Goal: Information Seeking & Learning: Learn about a topic

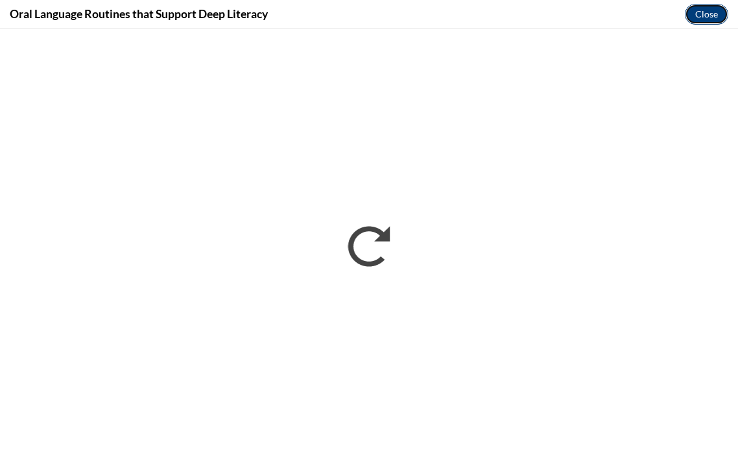
click at [709, 15] on button "Close" at bounding box center [705, 14] width 43 height 21
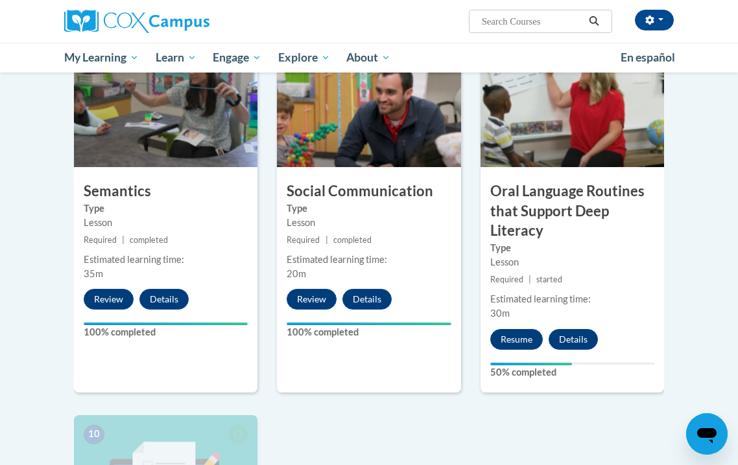
scroll to position [1037, 0]
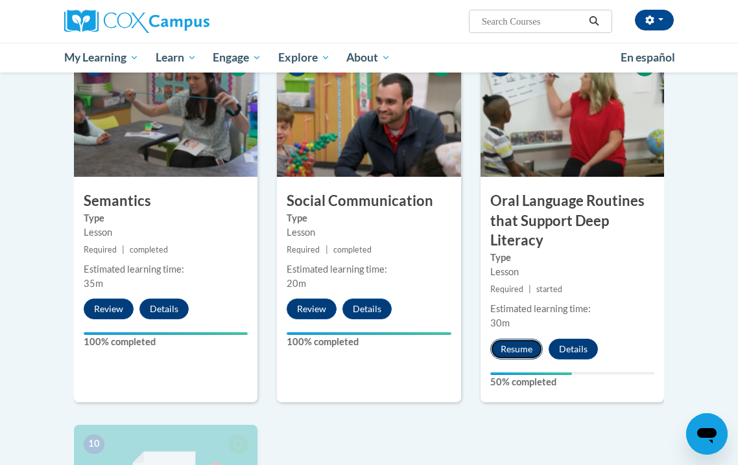
click at [516, 353] on button "Resume" at bounding box center [516, 349] width 53 height 21
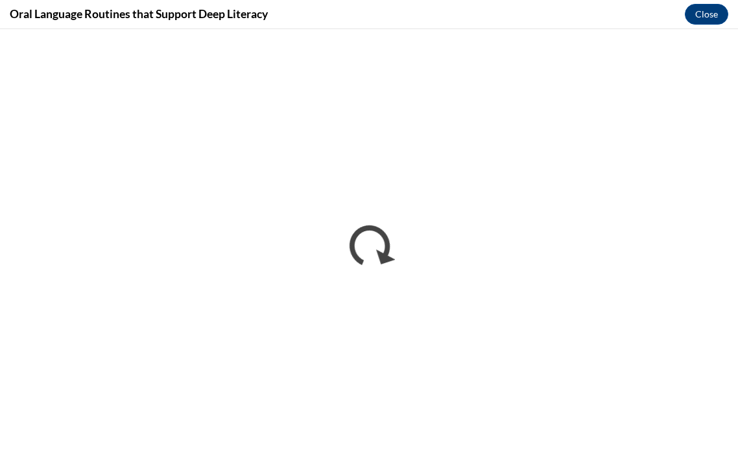
scroll to position [0, 0]
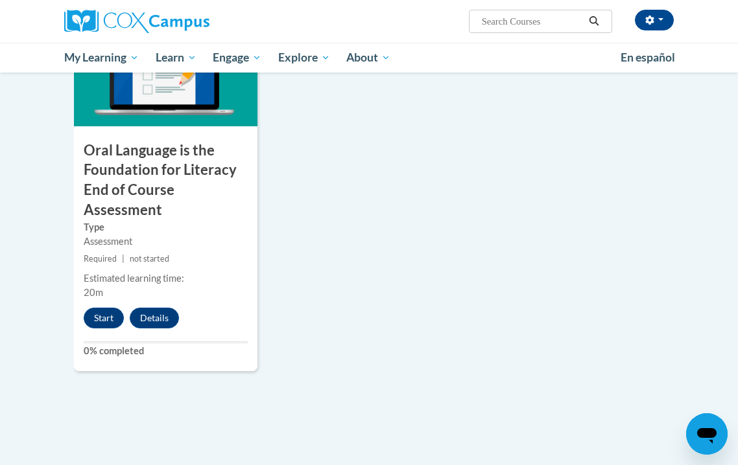
scroll to position [1475, 0]
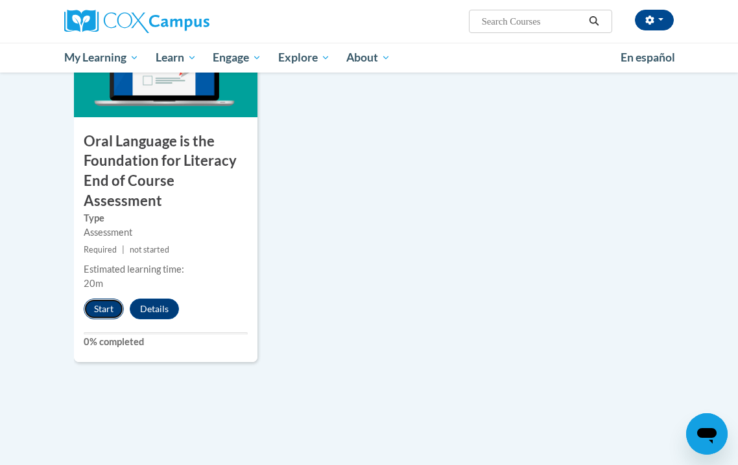
click at [103, 305] on button "Start" at bounding box center [104, 309] width 40 height 21
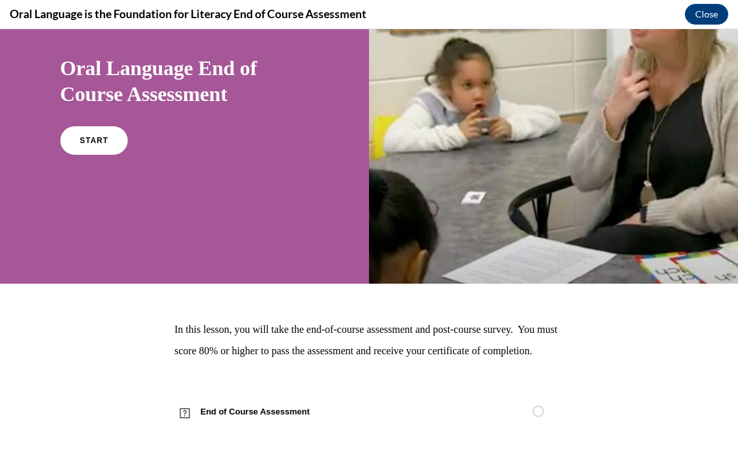
scroll to position [123, 0]
click at [86, 136] on span "START" at bounding box center [93, 141] width 30 height 10
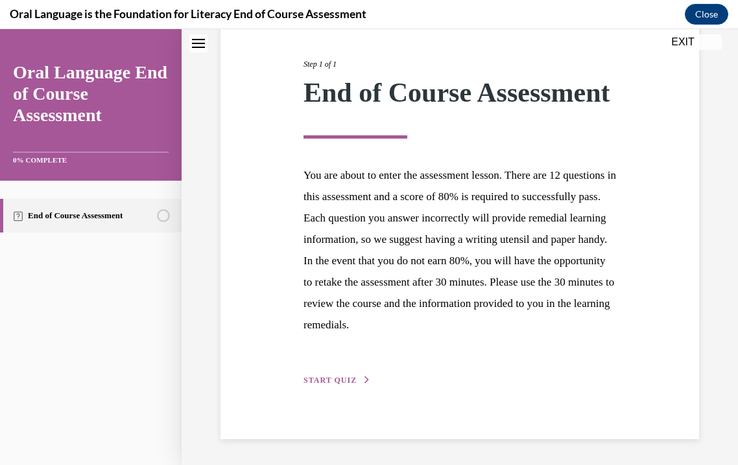
scroll to position [200, 0]
click at [351, 386] on button "START QUIZ" at bounding box center [336, 381] width 67 height 12
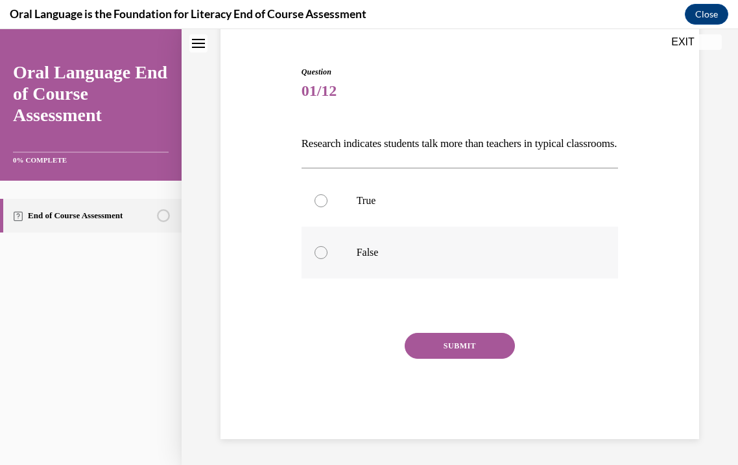
click at [350, 259] on label "False" at bounding box center [459, 253] width 317 height 52
click at [327, 259] on input "False" at bounding box center [320, 252] width 13 height 13
radio input "true"
click at [474, 344] on button "SUBMIT" at bounding box center [459, 346] width 110 height 26
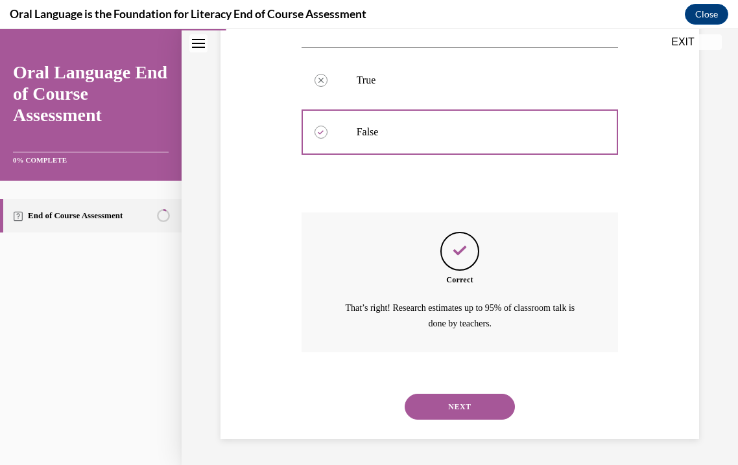
scroll to position [256, 0]
click at [457, 408] on button "NEXT" at bounding box center [459, 407] width 110 height 26
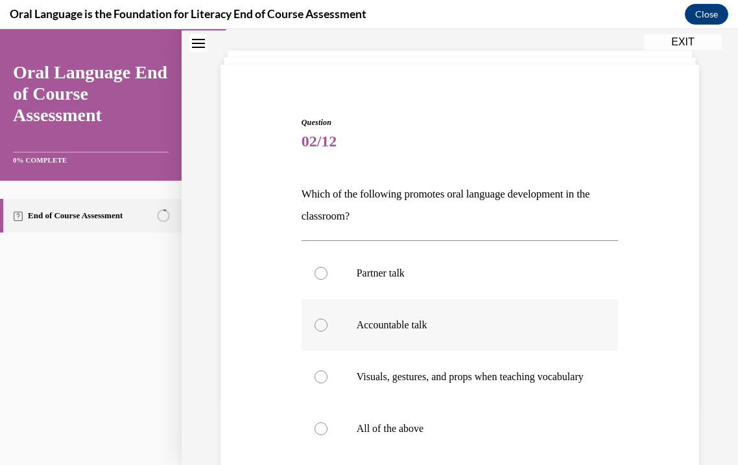
scroll to position [80, 0]
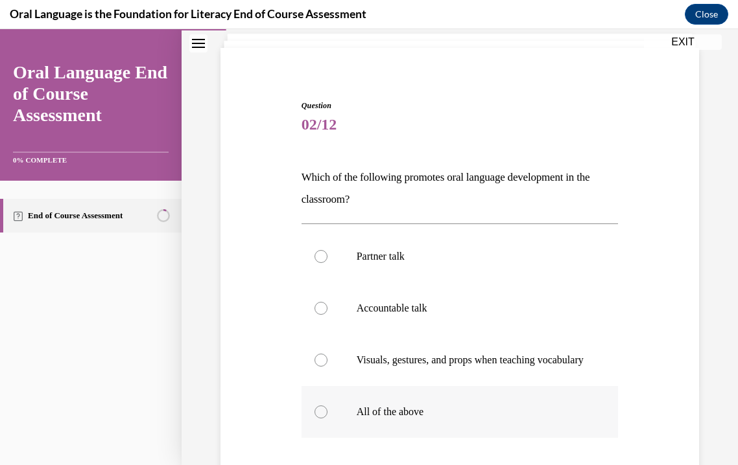
click at [428, 419] on p "All of the above" at bounding box center [470, 412] width 229 height 13
click at [327, 419] on input "All of the above" at bounding box center [320, 412] width 13 height 13
radio input "true"
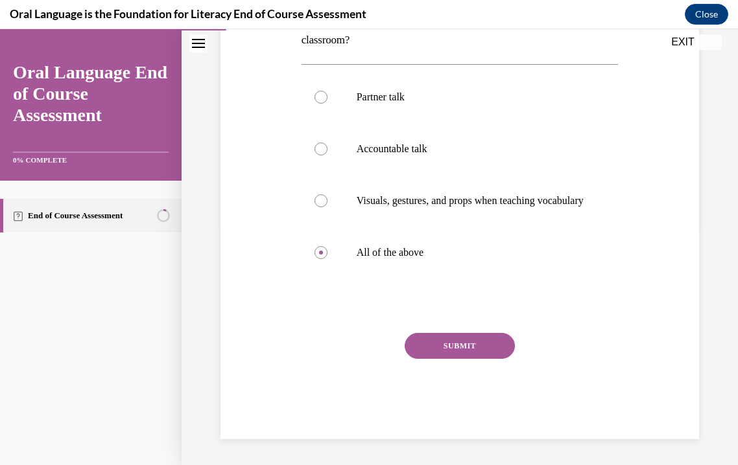
click at [439, 342] on button "SUBMIT" at bounding box center [459, 346] width 110 height 26
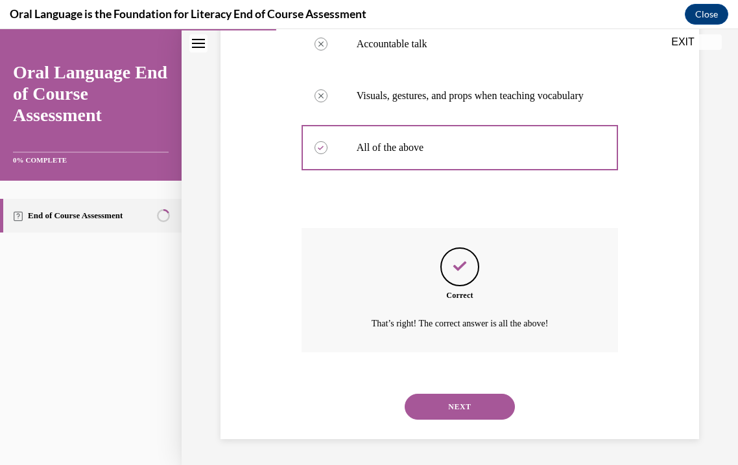
scroll to position [358, 0]
click at [445, 403] on button "NEXT" at bounding box center [459, 407] width 110 height 26
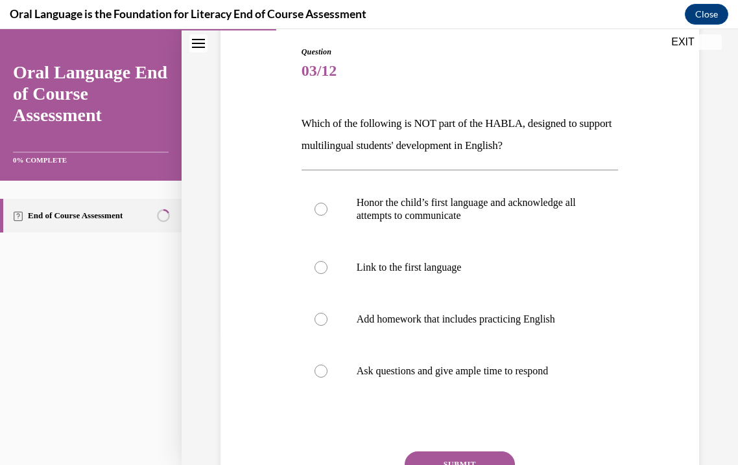
scroll to position [148, 0]
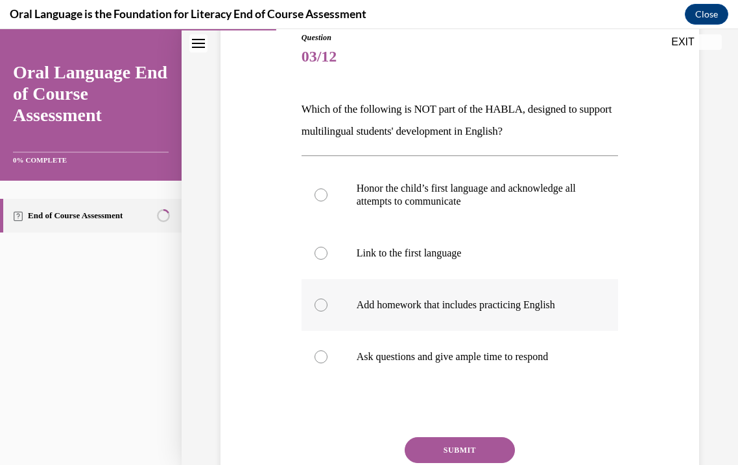
click at [434, 315] on label "Add homework that includes practicing English" at bounding box center [459, 305] width 317 height 52
click at [327, 312] on input "Add homework that includes practicing English" at bounding box center [320, 305] width 13 height 13
radio input "true"
click at [464, 444] on button "SUBMIT" at bounding box center [459, 451] width 110 height 26
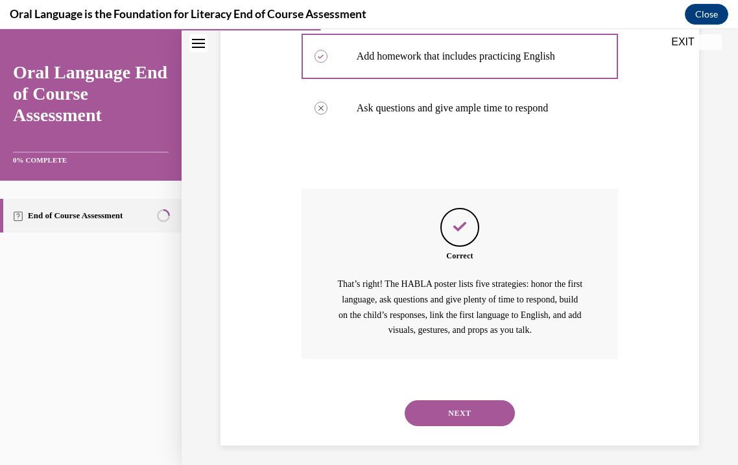
scroll to position [404, 0]
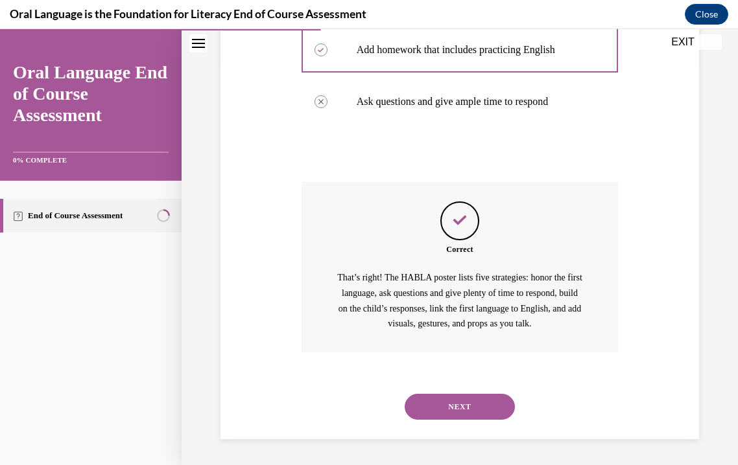
click at [458, 407] on button "NEXT" at bounding box center [459, 407] width 110 height 26
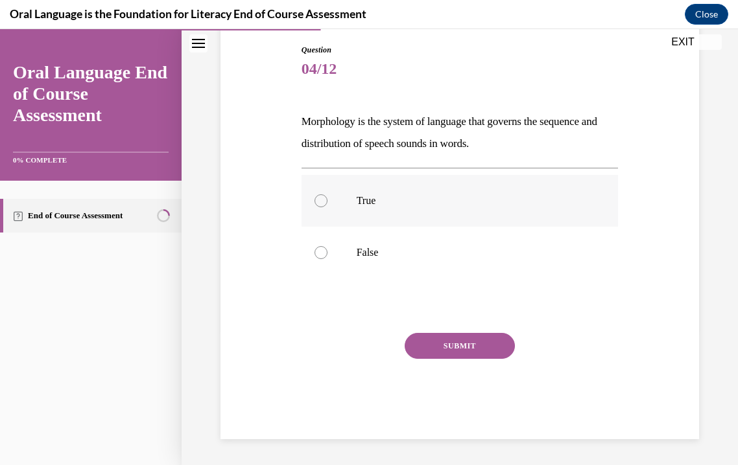
click at [364, 194] on p "True" at bounding box center [470, 200] width 229 height 13
click at [327, 194] on input "True" at bounding box center [320, 200] width 13 height 13
radio input "true"
click at [438, 351] on button "SUBMIT" at bounding box center [459, 346] width 110 height 26
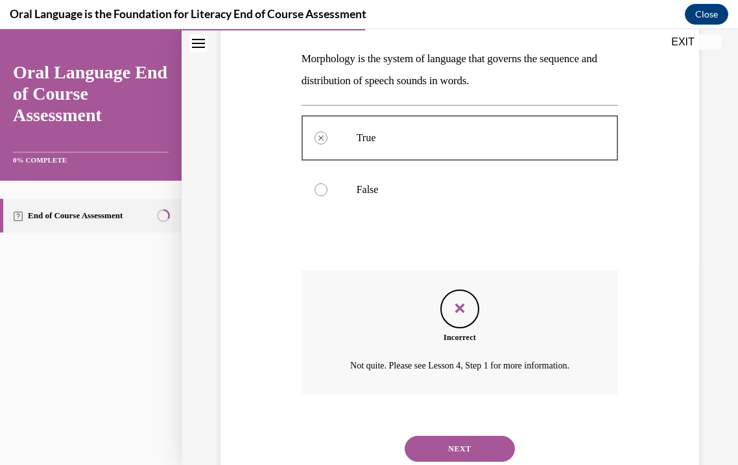
scroll to position [241, 0]
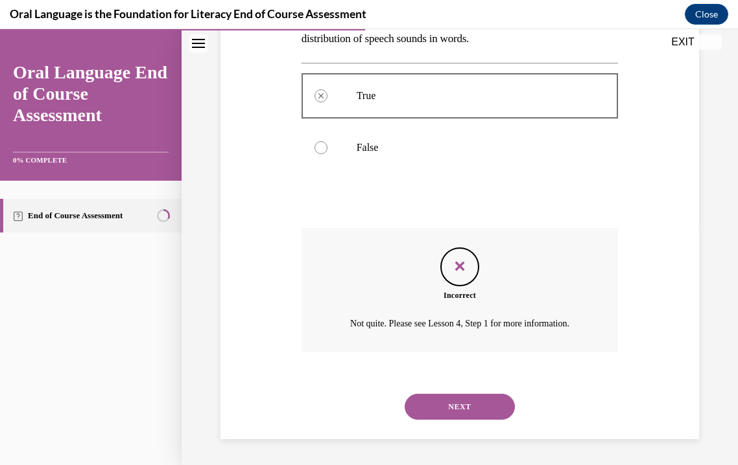
click at [458, 406] on button "NEXT" at bounding box center [459, 407] width 110 height 26
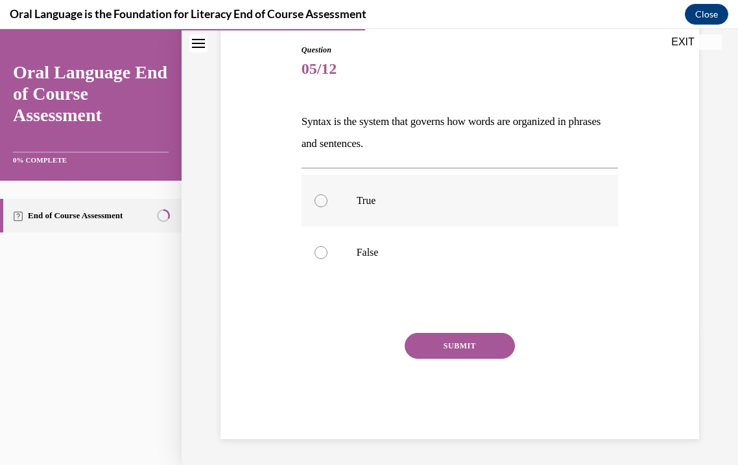
click at [350, 197] on label "True" at bounding box center [459, 201] width 317 height 52
click at [327, 197] on input "True" at bounding box center [320, 200] width 13 height 13
radio input "true"
click at [460, 354] on button "SUBMIT" at bounding box center [459, 346] width 110 height 26
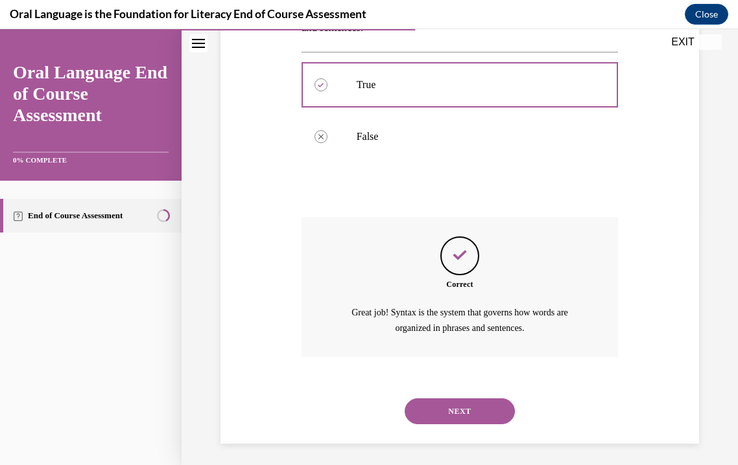
scroll to position [256, 0]
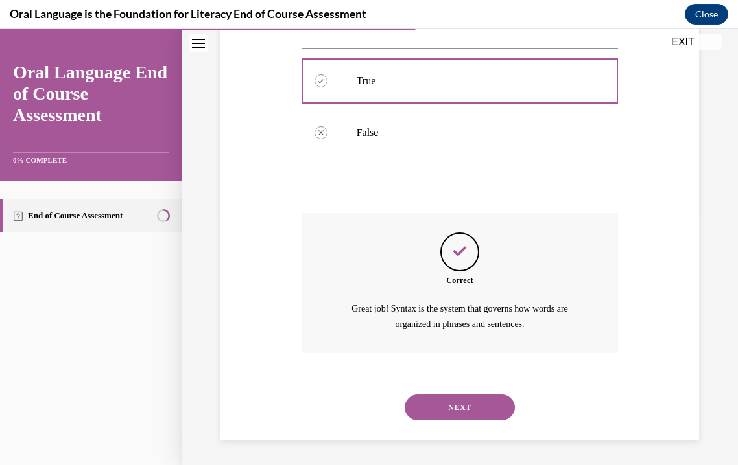
click at [478, 403] on button "NEXT" at bounding box center [459, 408] width 110 height 26
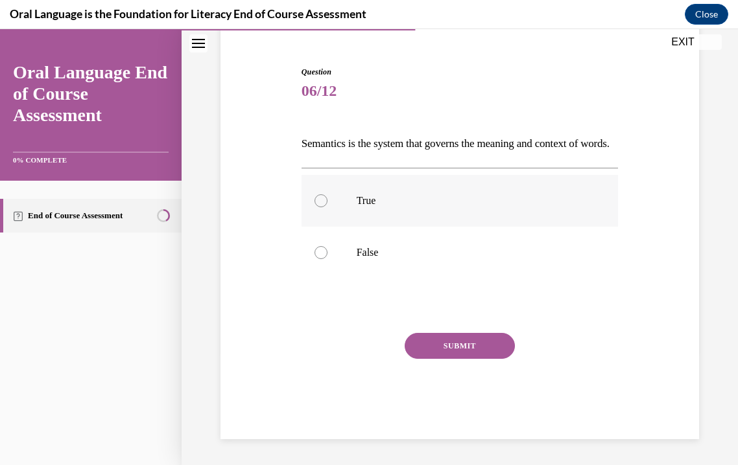
click at [371, 207] on label "True" at bounding box center [459, 201] width 317 height 52
click at [327, 207] on input "True" at bounding box center [320, 200] width 13 height 13
radio input "true"
click at [450, 355] on button "SUBMIT" at bounding box center [459, 346] width 110 height 26
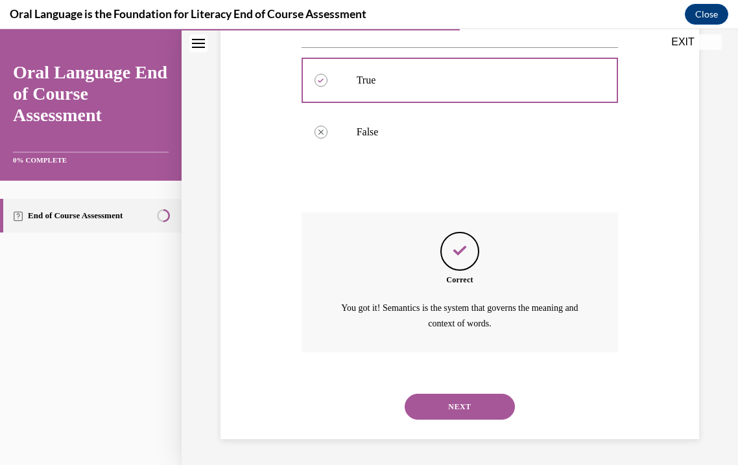
scroll to position [256, 0]
click at [464, 411] on button "NEXT" at bounding box center [459, 407] width 110 height 26
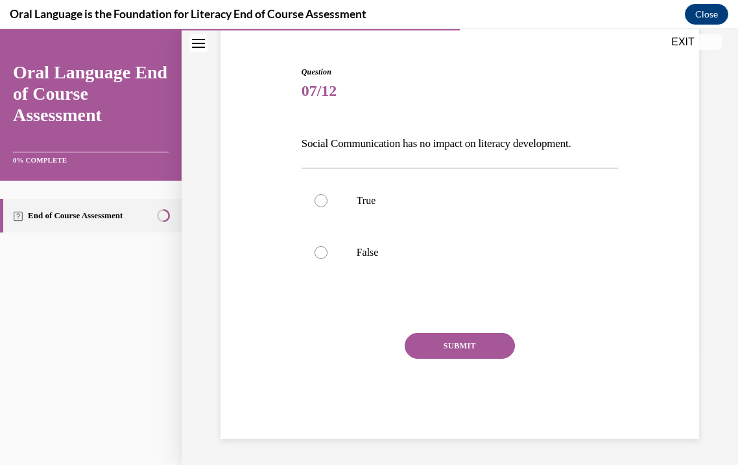
scroll to position [114, 0]
click at [356, 252] on p "False" at bounding box center [470, 252] width 229 height 13
click at [327, 252] on input "False" at bounding box center [320, 252] width 13 height 13
radio input "true"
click at [443, 343] on button "SUBMIT" at bounding box center [459, 346] width 110 height 26
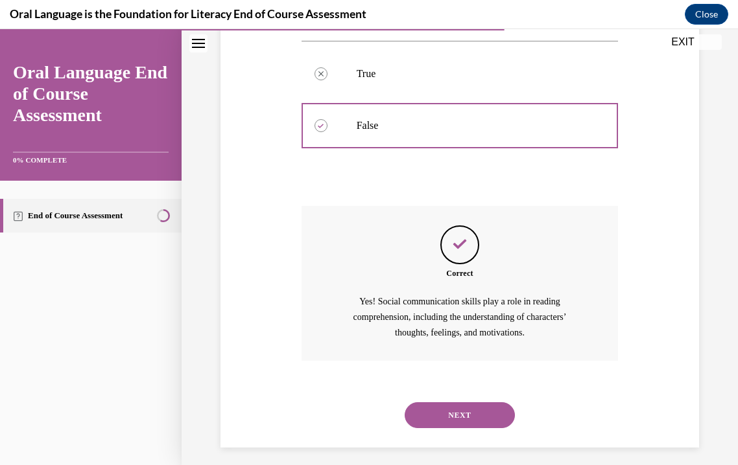
scroll to position [250, 0]
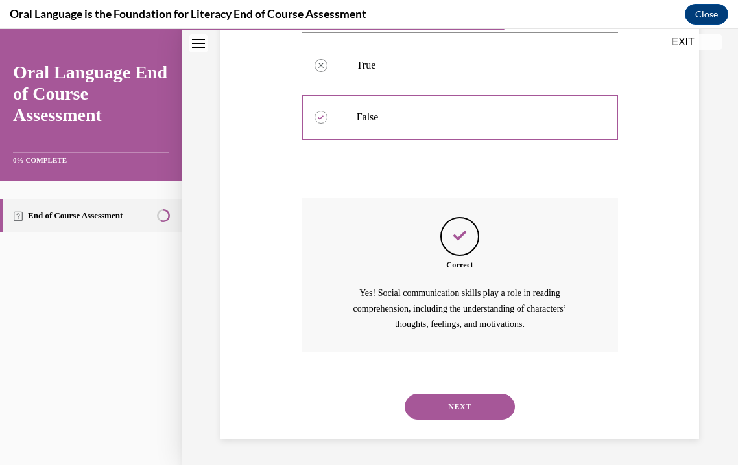
click at [447, 399] on button "NEXT" at bounding box center [459, 407] width 110 height 26
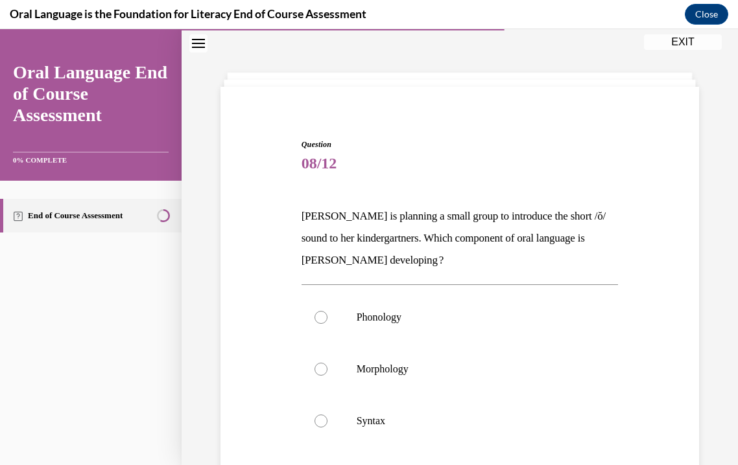
scroll to position [86, 0]
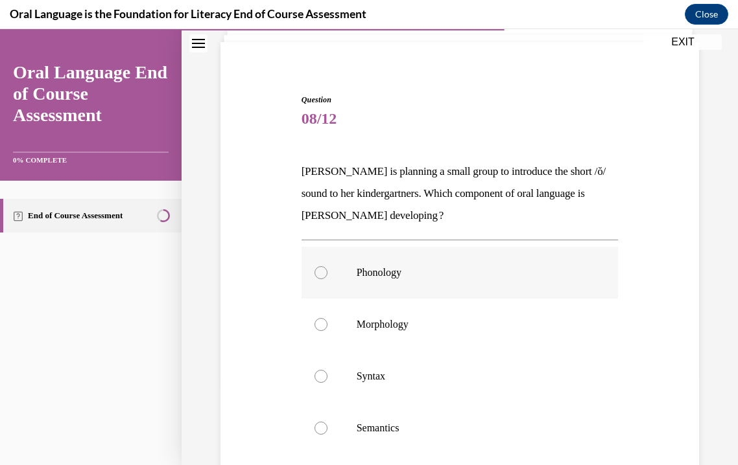
click at [391, 268] on p "Phonology" at bounding box center [470, 272] width 229 height 13
click at [327, 268] on input "Phonology" at bounding box center [320, 272] width 13 height 13
radio input "true"
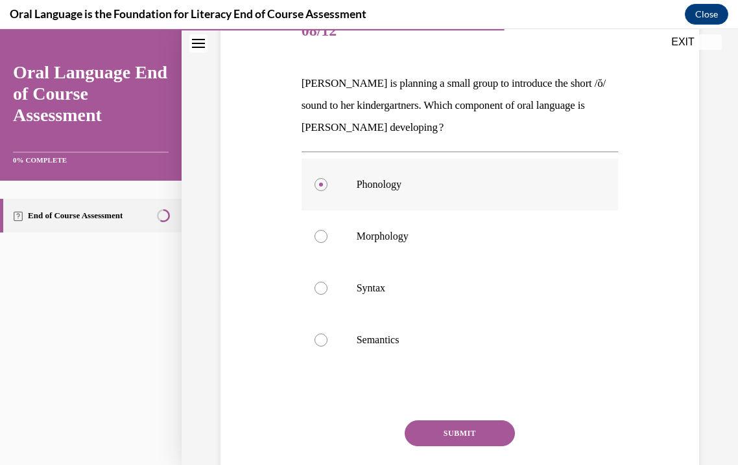
scroll to position [262, 0]
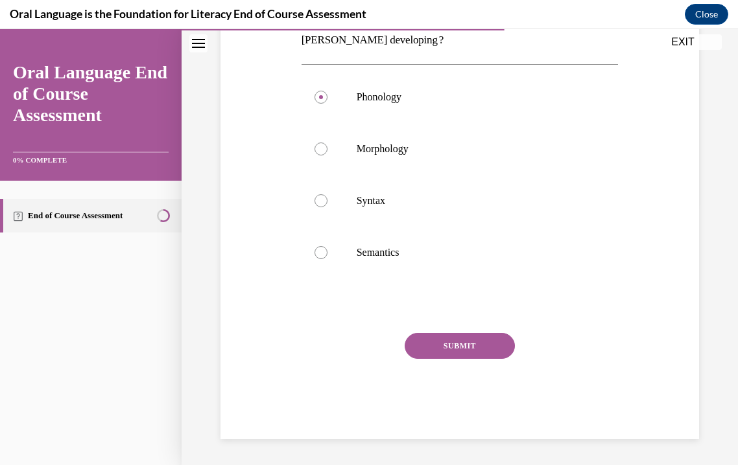
click at [455, 362] on div "SUBMIT" at bounding box center [459, 365] width 317 height 65
click at [454, 350] on button "SUBMIT" at bounding box center [459, 346] width 110 height 26
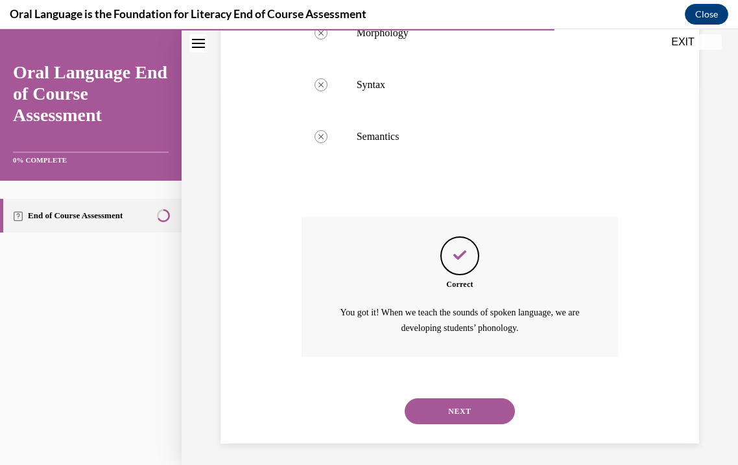
scroll to position [382, 0]
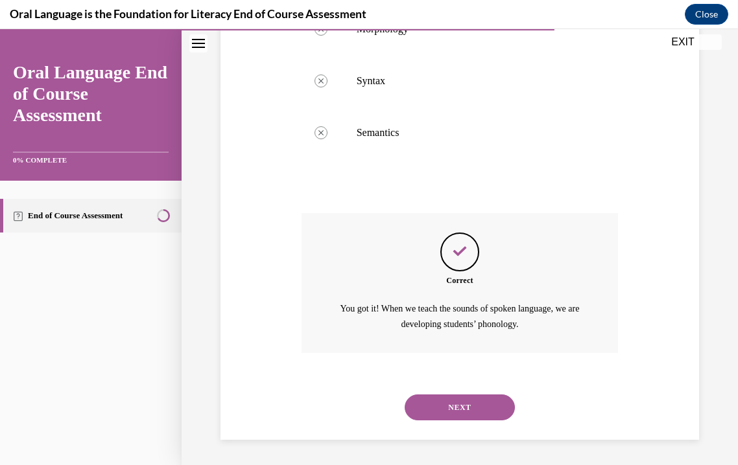
click at [465, 414] on button "NEXT" at bounding box center [459, 408] width 110 height 26
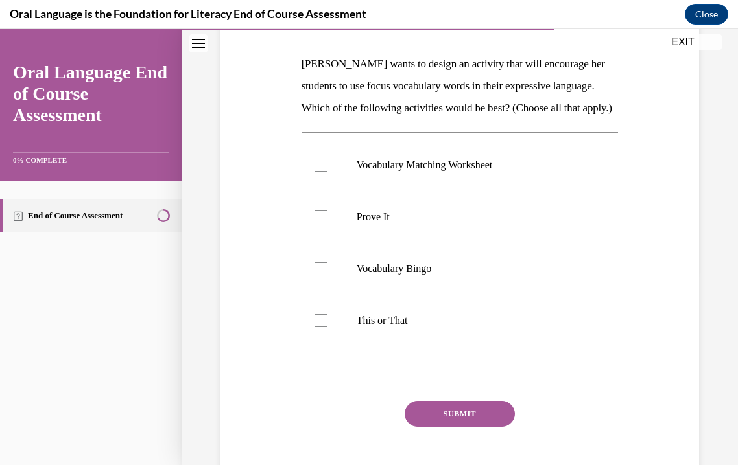
scroll to position [197, 0]
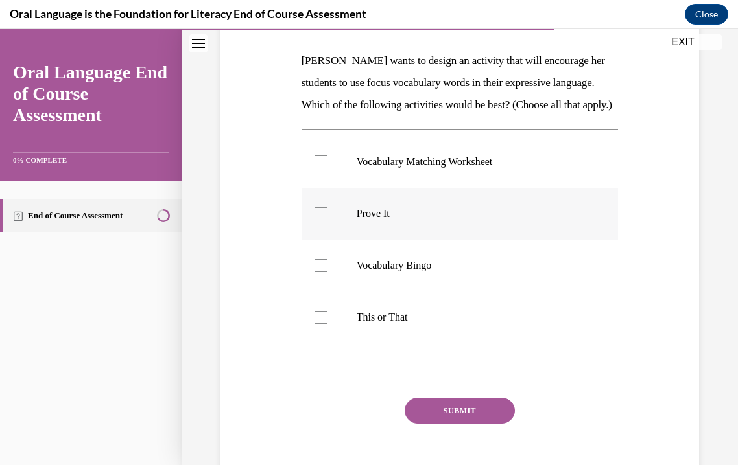
click at [318, 220] on div at bounding box center [320, 213] width 13 height 13
click at [318, 220] on input "Prove It" at bounding box center [320, 213] width 13 height 13
checkbox input "true"
click at [433, 424] on button "SUBMIT" at bounding box center [459, 411] width 110 height 26
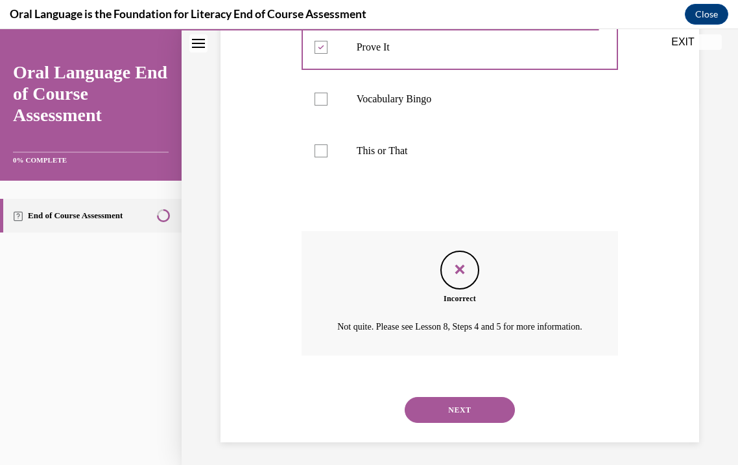
scroll to position [404, 0]
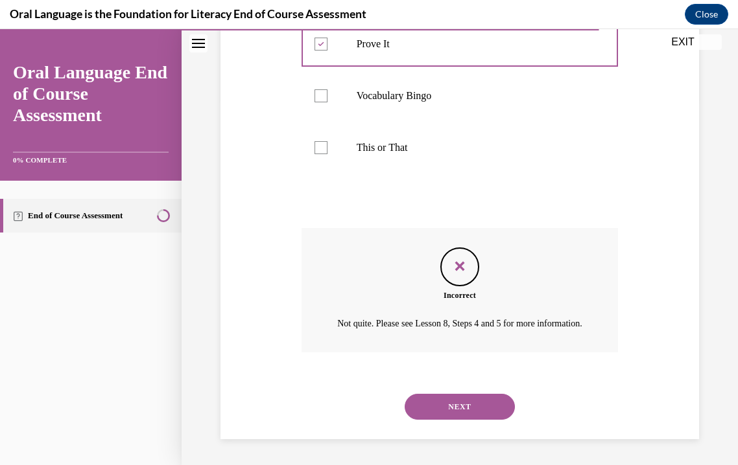
click at [460, 412] on button "NEXT" at bounding box center [459, 407] width 110 height 26
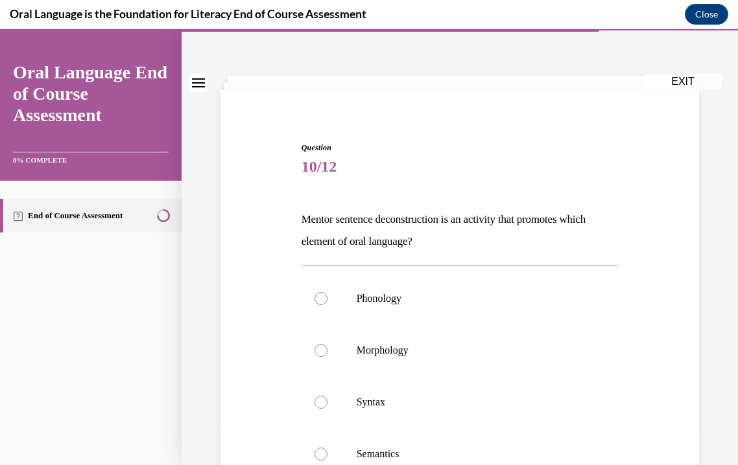
scroll to position [45, 0]
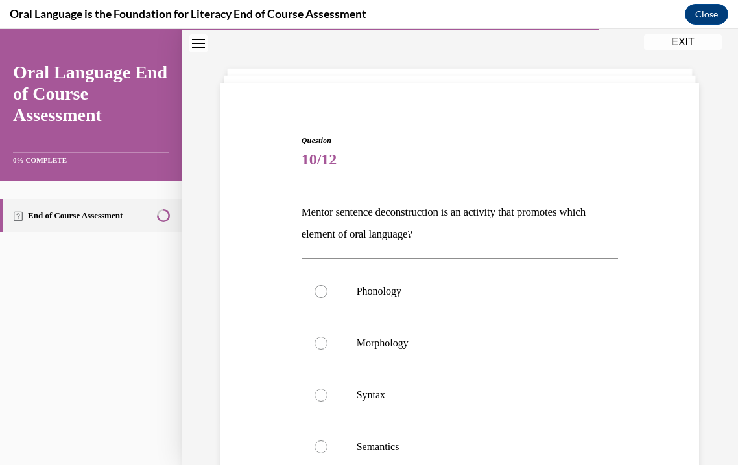
click at [460, 412] on label "Syntax" at bounding box center [459, 395] width 317 height 52
click at [327, 402] on input "Syntax" at bounding box center [320, 395] width 13 height 13
radio input "true"
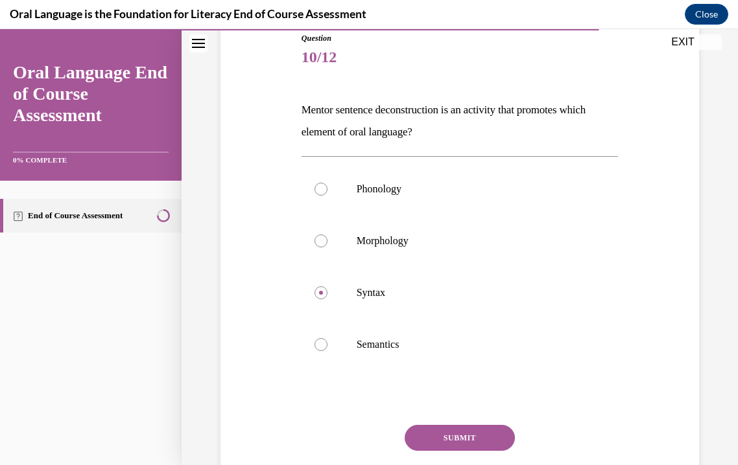
scroll to position [240, 0]
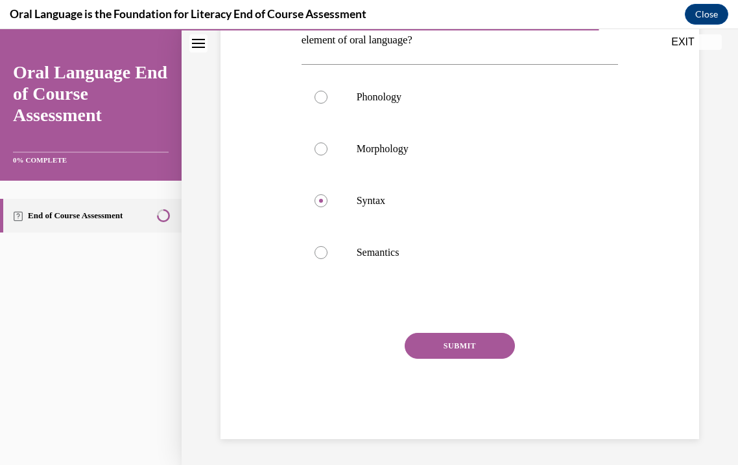
click at [457, 360] on div "SUBMIT" at bounding box center [459, 365] width 317 height 65
click at [456, 345] on button "SUBMIT" at bounding box center [459, 346] width 110 height 26
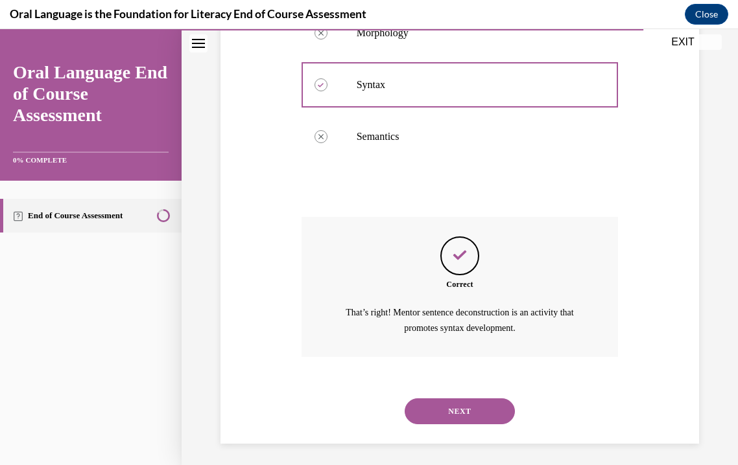
scroll to position [360, 0]
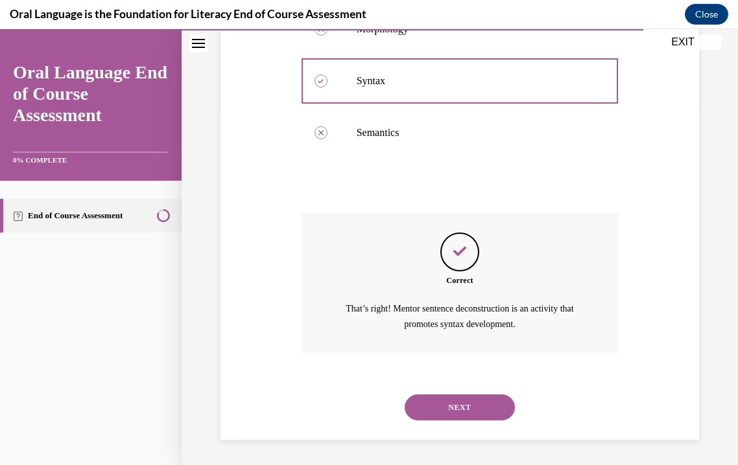
click at [450, 402] on button "NEXT" at bounding box center [459, 408] width 110 height 26
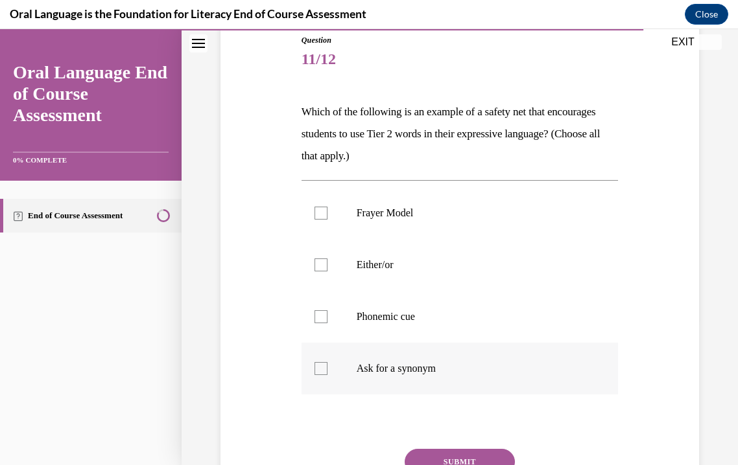
scroll to position [154, 0]
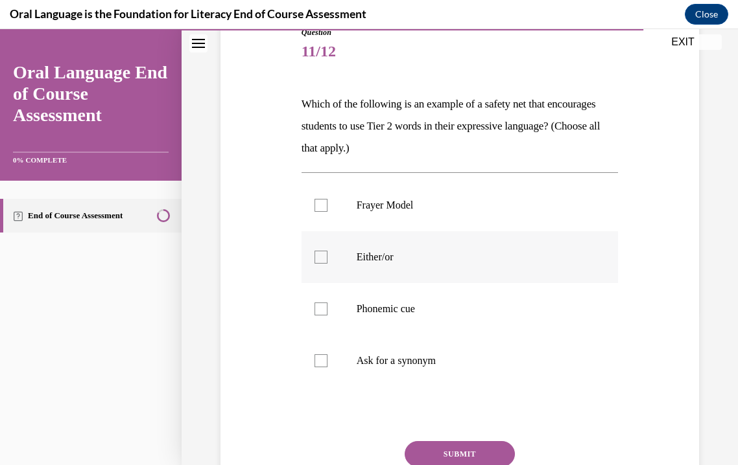
click at [381, 269] on label "Either/or" at bounding box center [459, 257] width 317 height 52
click at [327, 264] on input "Either/or" at bounding box center [320, 257] width 13 height 13
checkbox input "true"
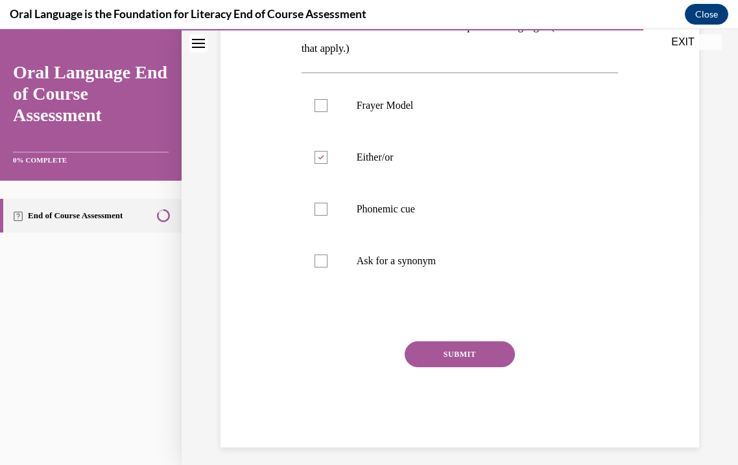
click at [438, 367] on button "SUBMIT" at bounding box center [459, 355] width 110 height 26
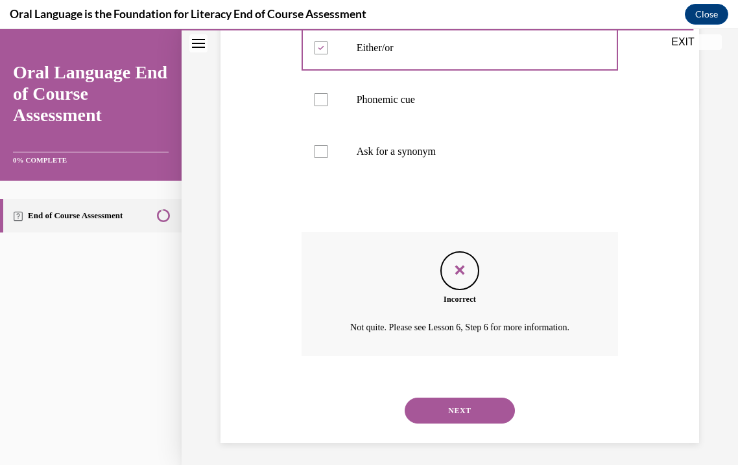
scroll to position [367, 0]
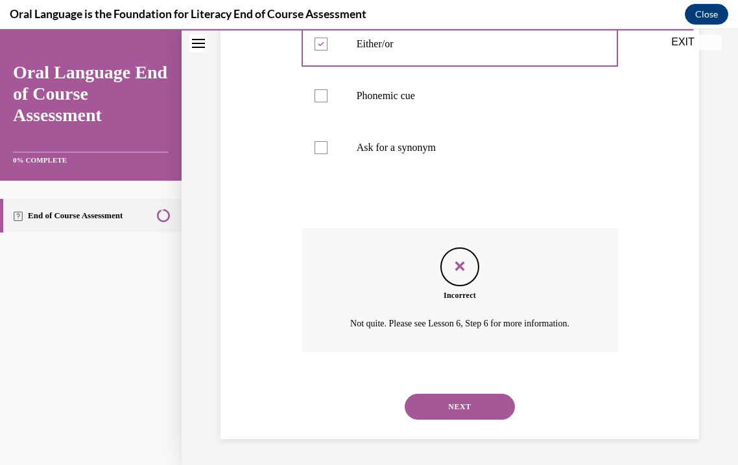
click at [453, 412] on button "NEXT" at bounding box center [459, 407] width 110 height 26
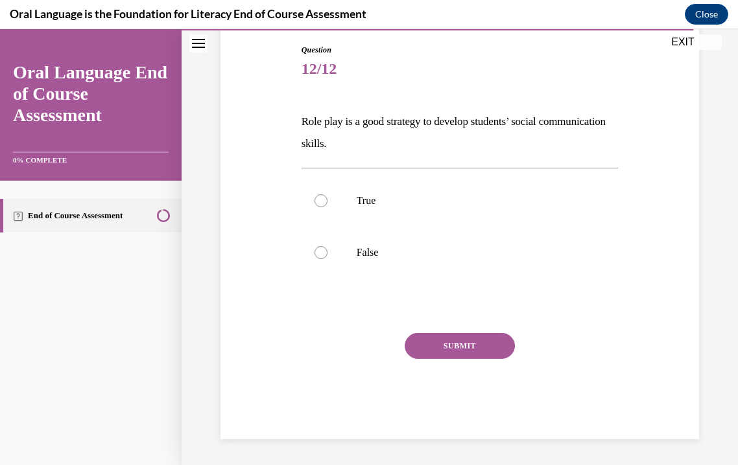
scroll to position [136, 0]
click at [357, 202] on p "True" at bounding box center [470, 200] width 229 height 13
click at [327, 202] on input "True" at bounding box center [320, 200] width 13 height 13
radio input "true"
click at [419, 339] on button "SUBMIT" at bounding box center [459, 346] width 110 height 26
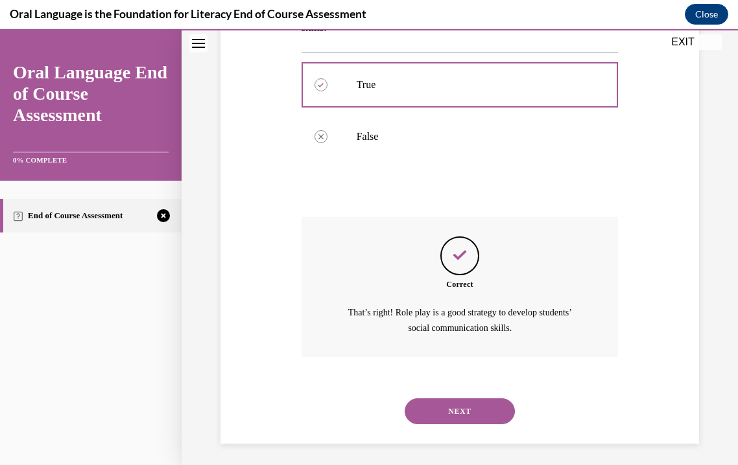
scroll to position [256, 0]
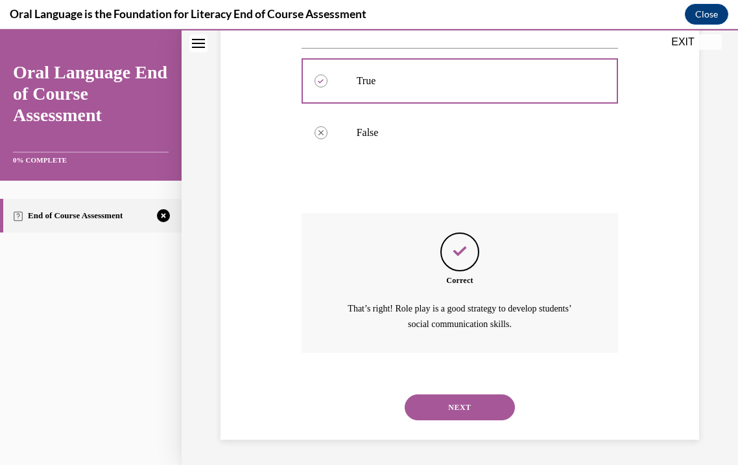
click at [441, 408] on button "NEXT" at bounding box center [459, 408] width 110 height 26
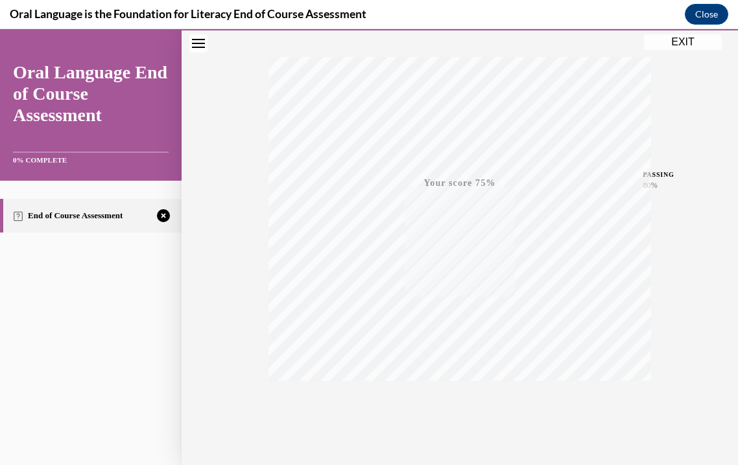
scroll to position [228, 0]
click at [461, 381] on icon "button" at bounding box center [460, 386] width 46 height 14
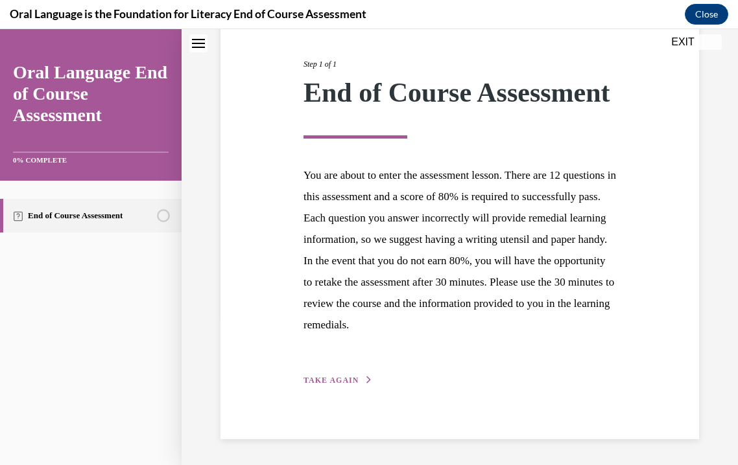
scroll to position [200, 0]
click at [341, 384] on span "TAKE AGAIN" at bounding box center [330, 380] width 55 height 9
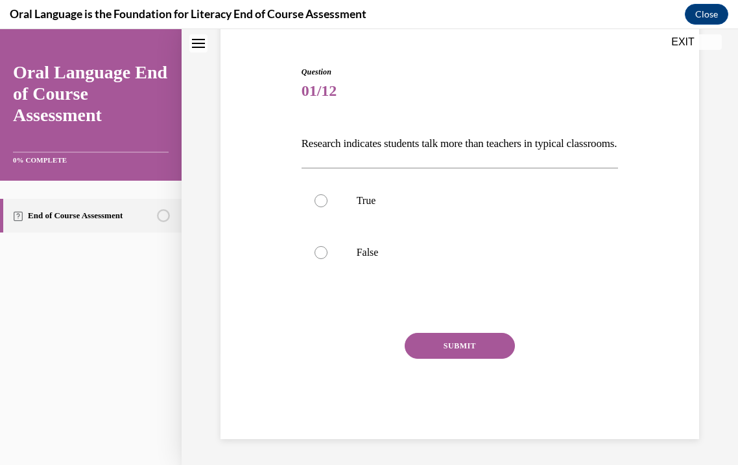
scroll to position [136, 0]
click at [355, 195] on label "True" at bounding box center [459, 201] width 317 height 52
click at [327, 195] on input "True" at bounding box center [320, 200] width 13 height 13
radio input "true"
click at [374, 250] on p "False" at bounding box center [470, 252] width 229 height 13
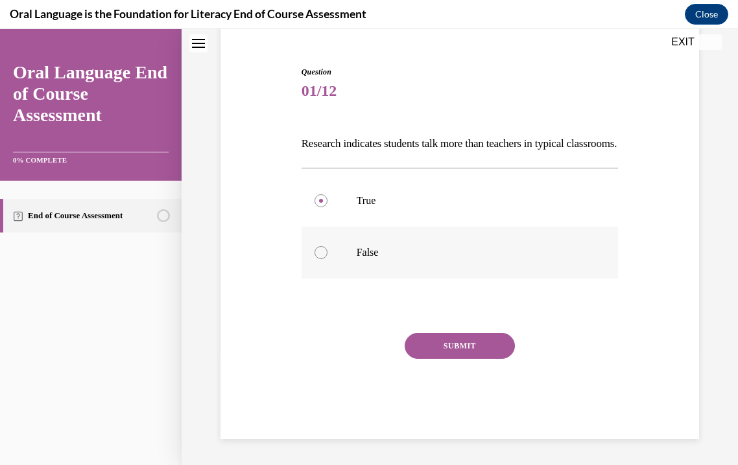
click at [327, 250] on input "False" at bounding box center [320, 252] width 13 height 13
radio input "true"
click at [453, 351] on button "SUBMIT" at bounding box center [459, 346] width 110 height 26
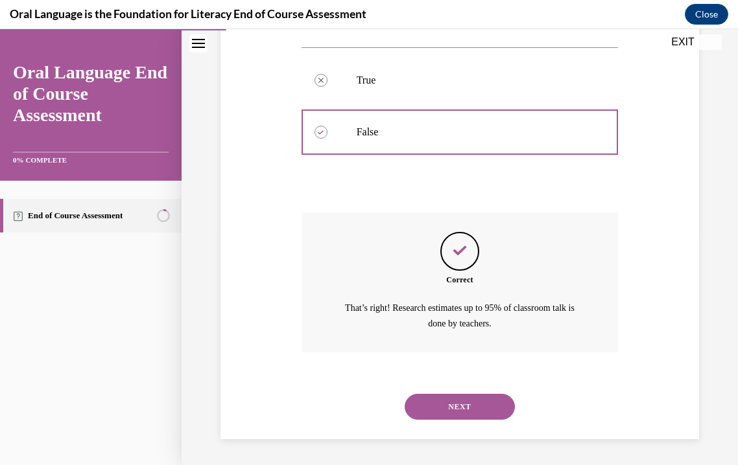
scroll to position [256, 0]
click at [467, 404] on button "NEXT" at bounding box center [459, 407] width 110 height 26
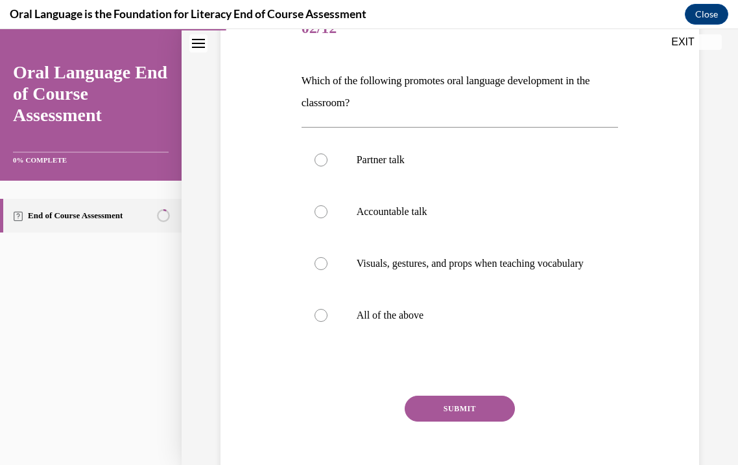
scroll to position [184, 0]
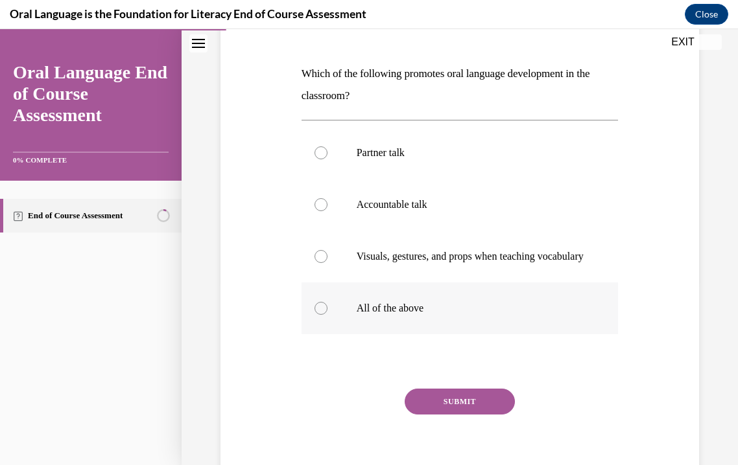
click at [386, 315] on p "All of the above" at bounding box center [470, 308] width 229 height 13
click at [327, 315] on input "All of the above" at bounding box center [320, 308] width 13 height 13
radio input "true"
click at [449, 415] on button "SUBMIT" at bounding box center [459, 402] width 110 height 26
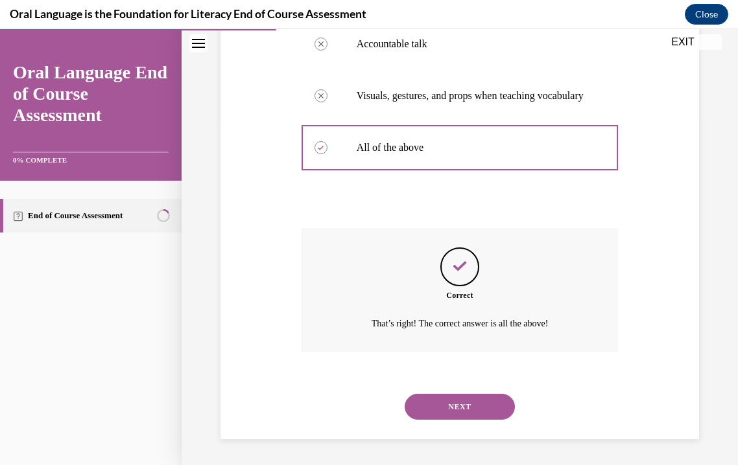
scroll to position [358, 0]
click at [483, 406] on button "NEXT" at bounding box center [459, 407] width 110 height 26
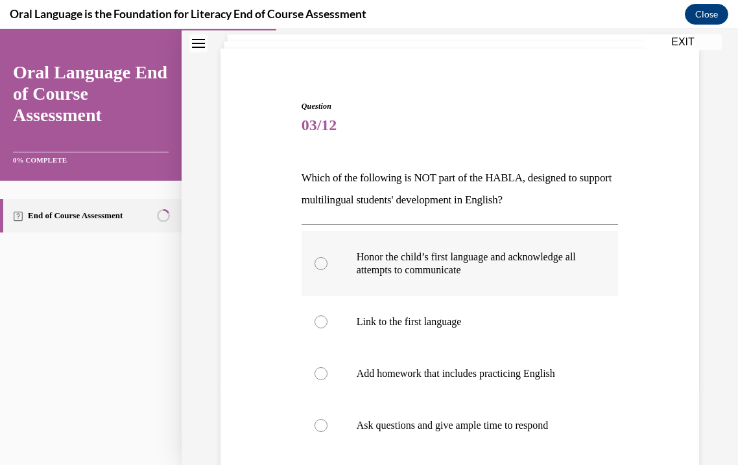
scroll to position [100, 0]
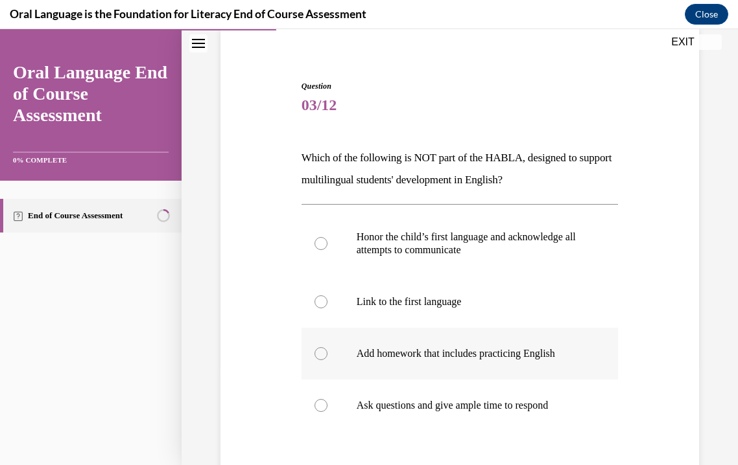
click at [470, 360] on label "Add homework that includes practicing English" at bounding box center [459, 354] width 317 height 52
click at [327, 360] on input "Add homework that includes practicing English" at bounding box center [320, 353] width 13 height 13
radio input "true"
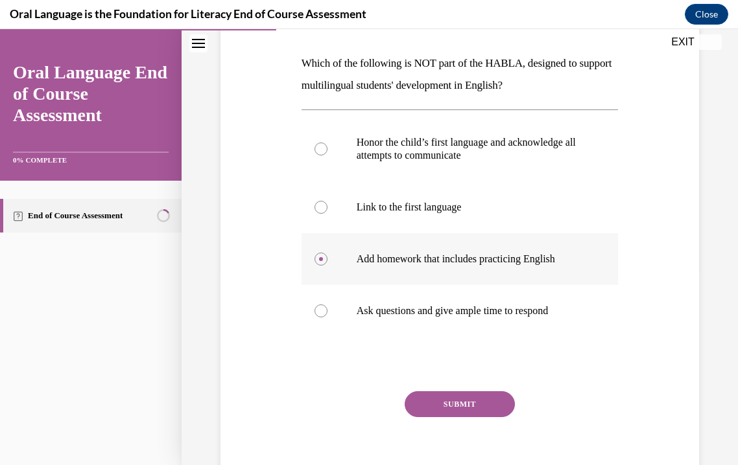
scroll to position [253, 0]
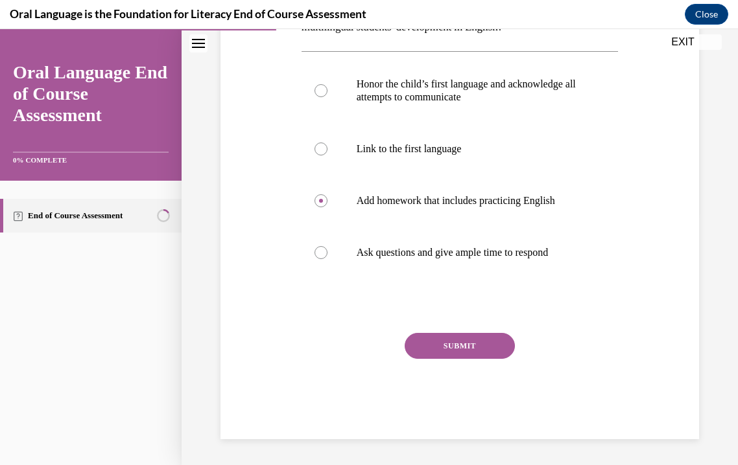
click at [465, 348] on button "SUBMIT" at bounding box center [459, 346] width 110 height 26
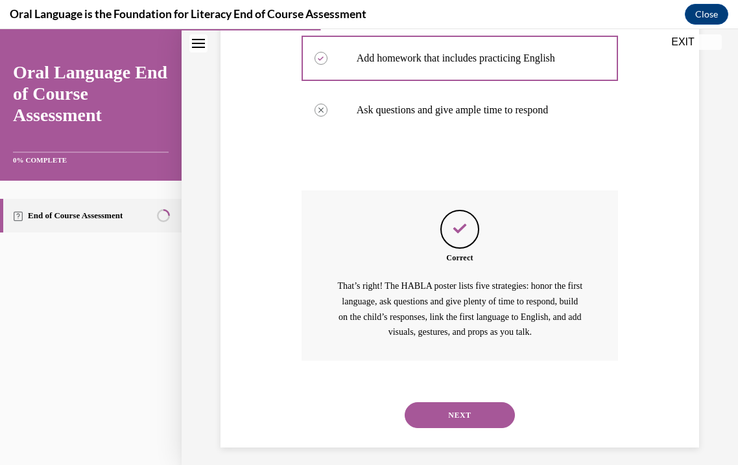
scroll to position [404, 0]
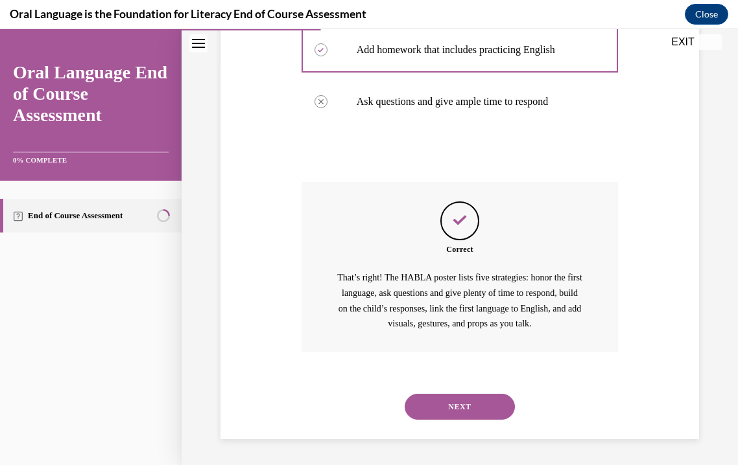
click at [474, 407] on button "NEXT" at bounding box center [459, 407] width 110 height 26
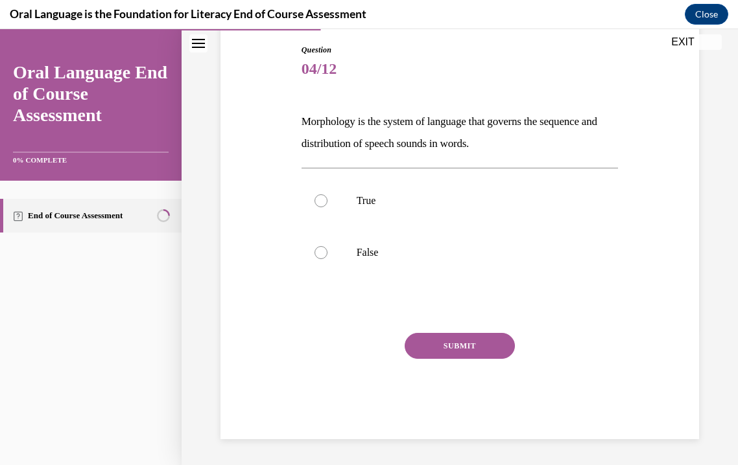
scroll to position [136, 0]
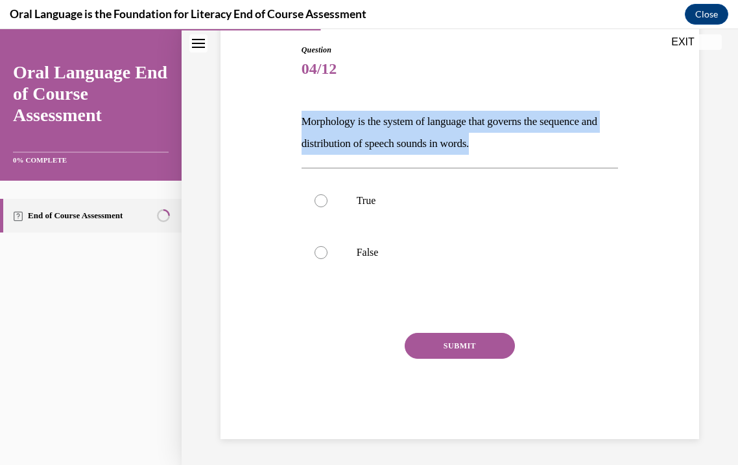
drag, startPoint x: 519, startPoint y: 139, endPoint x: 298, endPoint y: 120, distance: 221.2
click at [298, 120] on div "Question 04/12 Morphology is the system of language that governs the sequence a…" at bounding box center [459, 232] width 323 height 415
copy p "Morphology is the system of language that governs the sequence and distribution…"
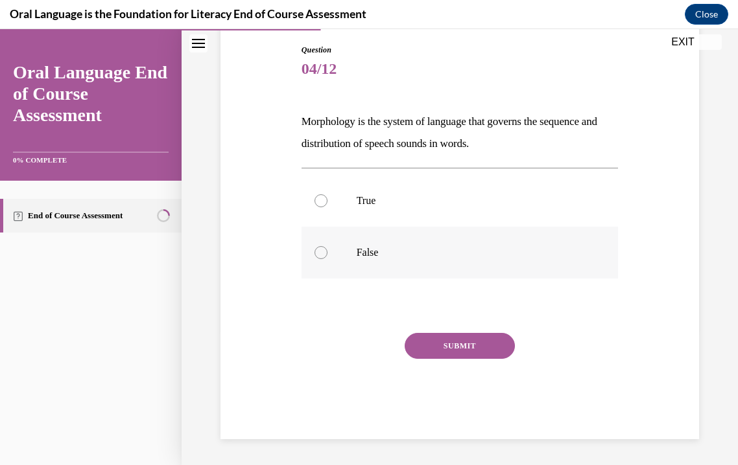
click at [347, 259] on label "False" at bounding box center [459, 253] width 317 height 52
click at [327, 259] on input "False" at bounding box center [320, 252] width 13 height 13
radio input "true"
click at [458, 350] on button "SUBMIT" at bounding box center [459, 346] width 110 height 26
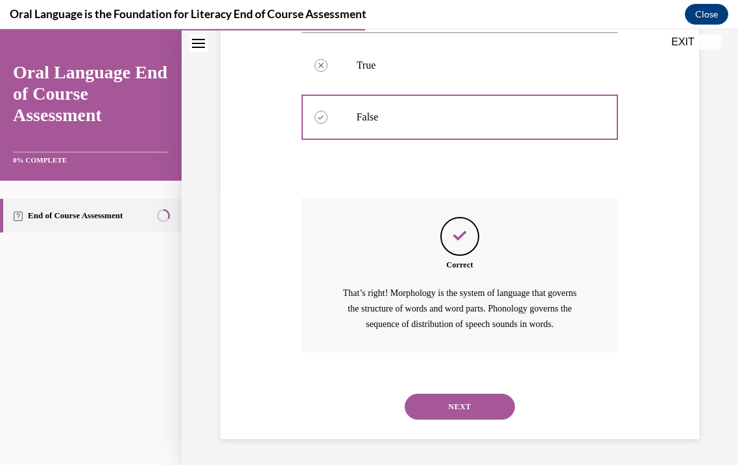
scroll to position [287, 0]
click at [454, 402] on button "NEXT" at bounding box center [459, 407] width 110 height 26
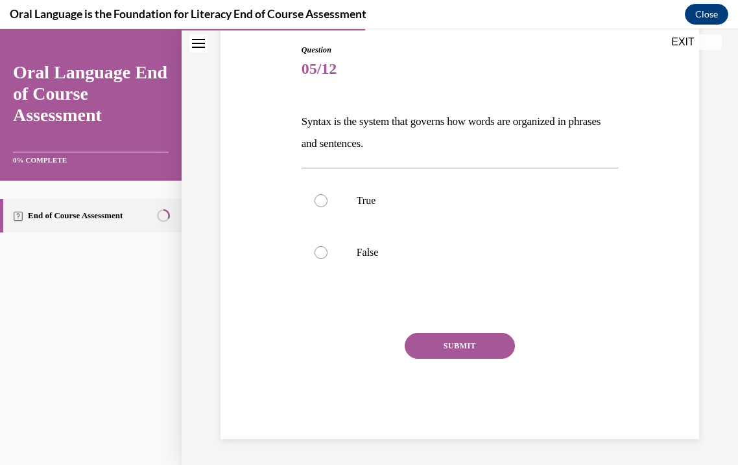
scroll to position [136, 0]
drag, startPoint x: 419, startPoint y: 148, endPoint x: 292, endPoint y: 121, distance: 129.3
click at [292, 121] on div "Question 05/12 Syntax is the system that governs how words are organized in phr…" at bounding box center [459, 222] width 485 height 434
copy p "Syntax is the system that governs how words are organized in phrases and senten…"
click at [359, 206] on p "True" at bounding box center [470, 200] width 229 height 13
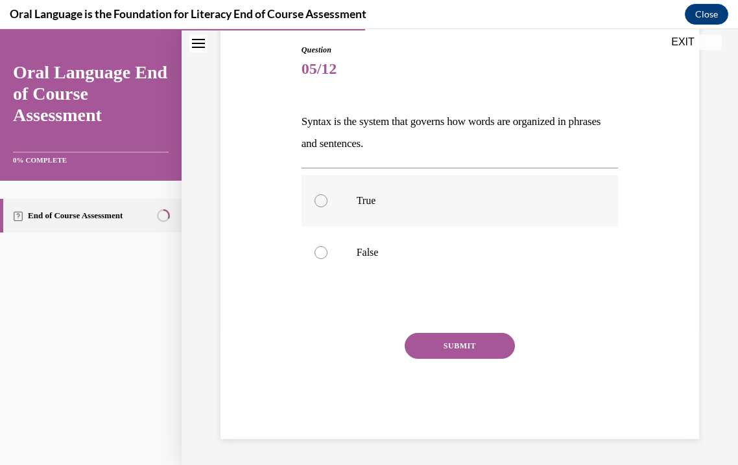
click at [327, 206] on input "True" at bounding box center [320, 200] width 13 height 13
radio input "true"
click at [471, 344] on button "SUBMIT" at bounding box center [459, 346] width 110 height 26
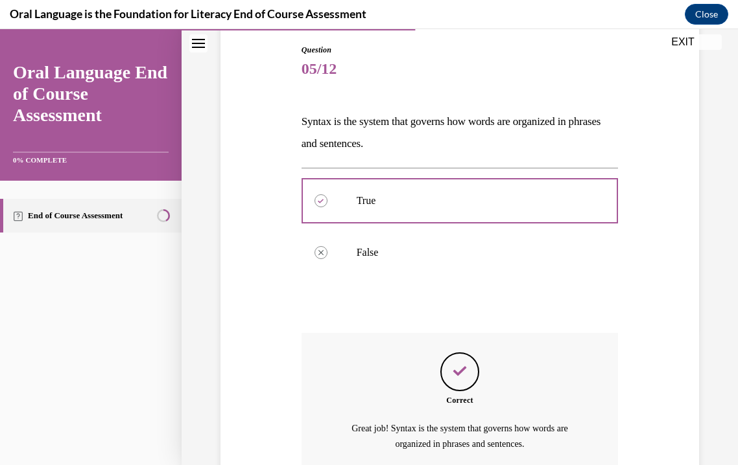
scroll to position [256, 0]
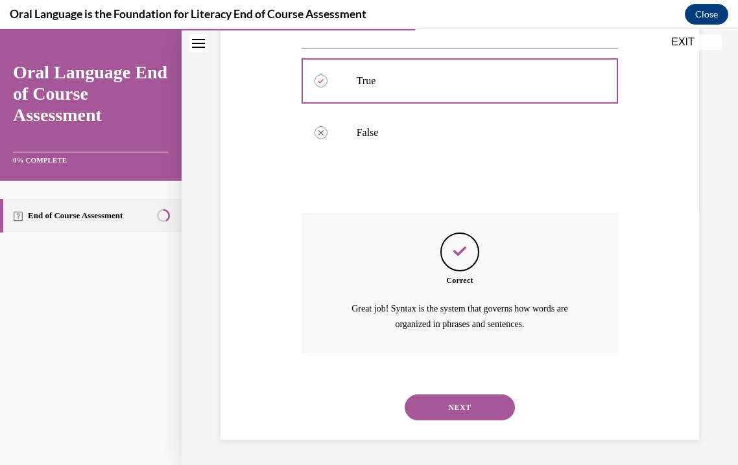
click at [441, 408] on button "NEXT" at bounding box center [459, 408] width 110 height 26
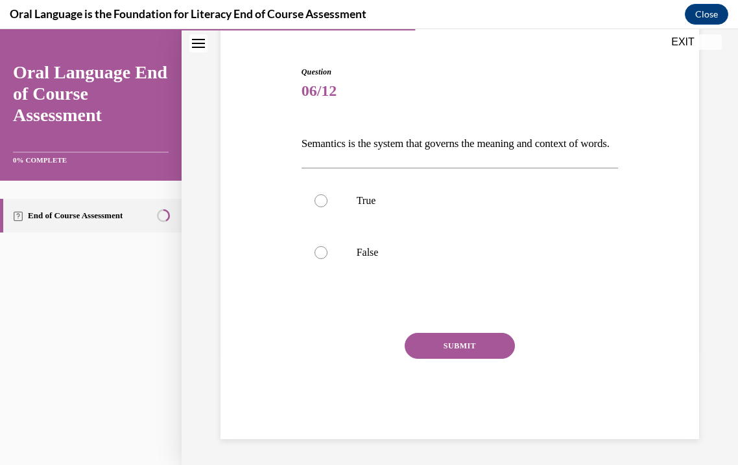
drag, startPoint x: 336, startPoint y: 143, endPoint x: 290, endPoint y: 124, distance: 49.4
click at [290, 124] on div "Question 06/12 Semantics is the system that governs the meaning and context of …" at bounding box center [459, 233] width 485 height 412
copy p "Semantics is the system that governs the meaning and context of words."
click at [353, 205] on label "True" at bounding box center [459, 201] width 317 height 52
click at [327, 205] on input "True" at bounding box center [320, 200] width 13 height 13
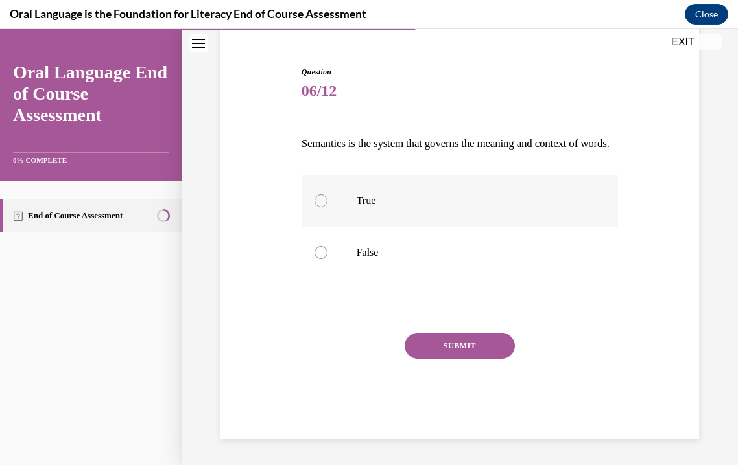
radio input "true"
click at [462, 344] on button "SUBMIT" at bounding box center [459, 346] width 110 height 26
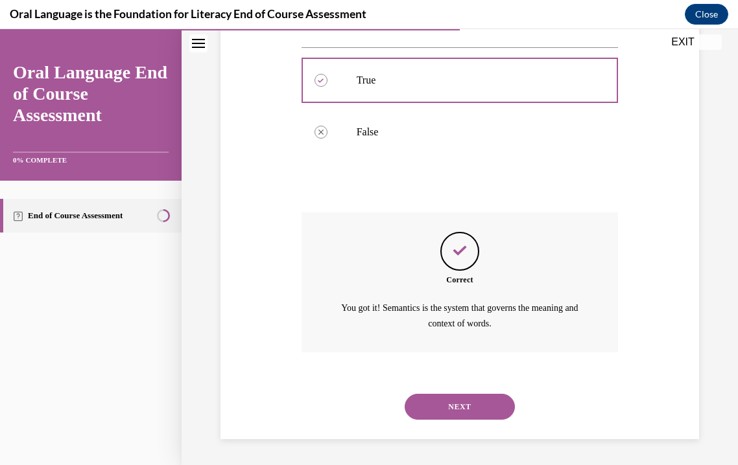
scroll to position [256, 0]
click at [472, 410] on button "NEXT" at bounding box center [459, 407] width 110 height 26
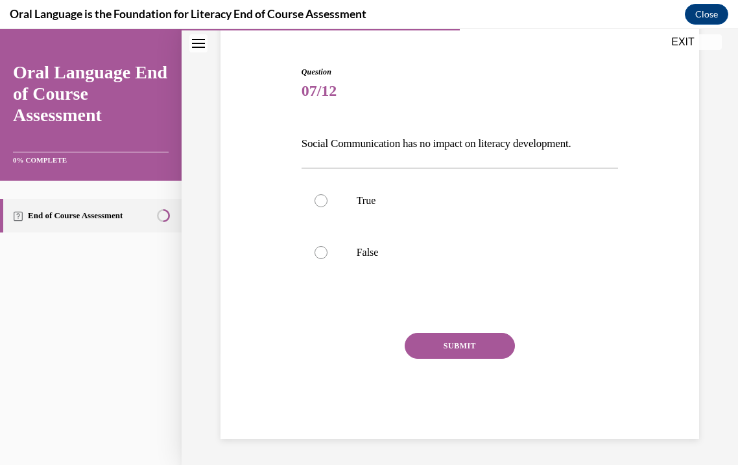
scroll to position [114, 0]
click at [359, 251] on p "False" at bounding box center [470, 252] width 229 height 13
click at [327, 251] on input "False" at bounding box center [320, 252] width 13 height 13
radio input "true"
click at [473, 349] on button "SUBMIT" at bounding box center [459, 346] width 110 height 26
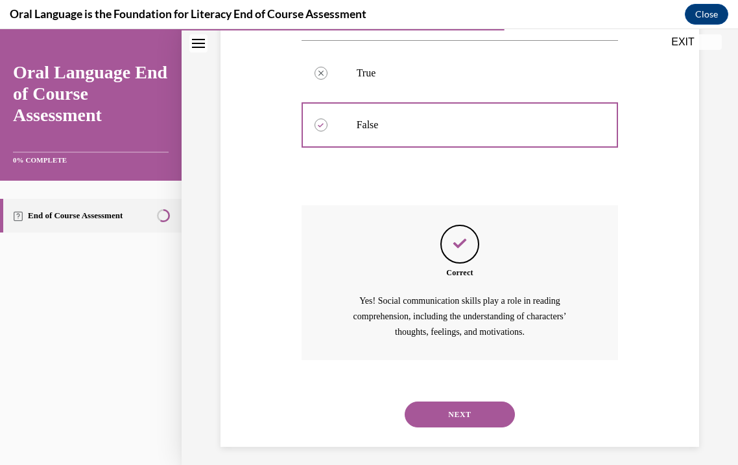
scroll to position [250, 0]
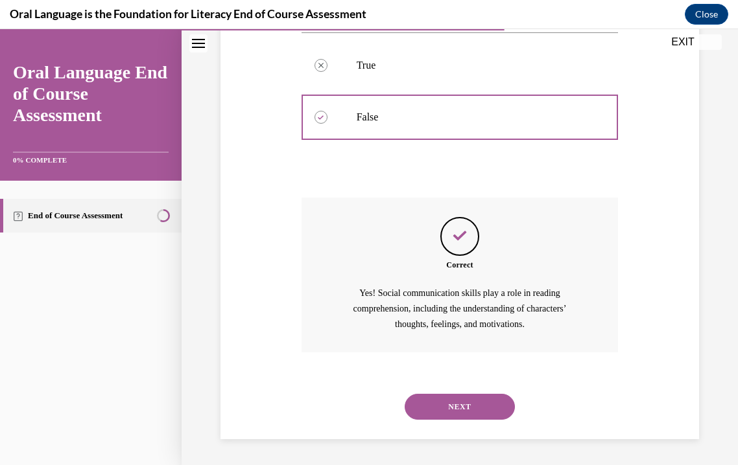
click at [479, 403] on button "NEXT" at bounding box center [459, 407] width 110 height 26
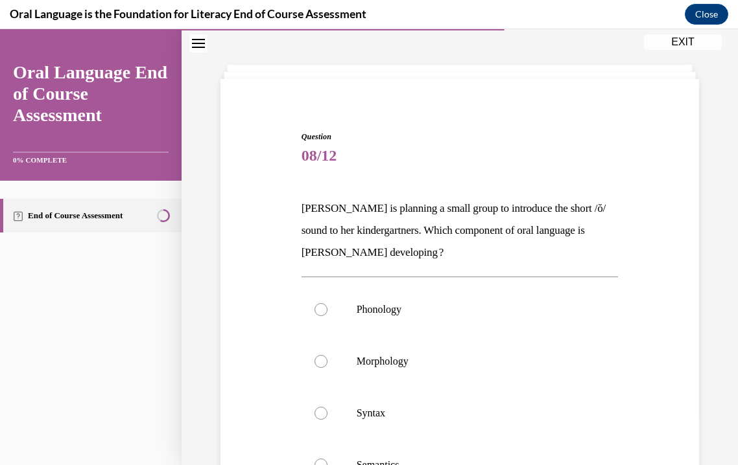
scroll to position [62, 0]
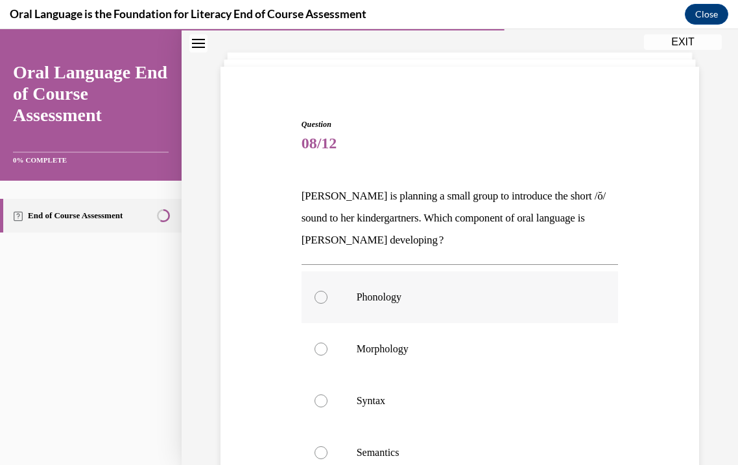
click at [436, 308] on label "Phonology" at bounding box center [459, 298] width 317 height 52
click at [327, 304] on input "Phonology" at bounding box center [320, 297] width 13 height 13
radio input "true"
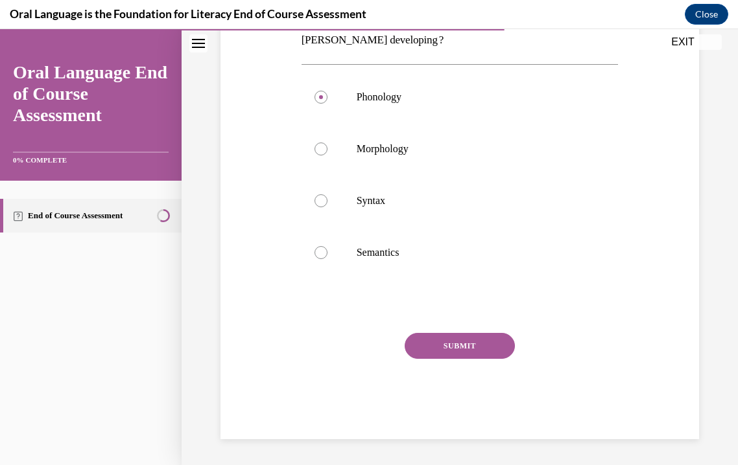
click at [454, 341] on button "SUBMIT" at bounding box center [459, 346] width 110 height 26
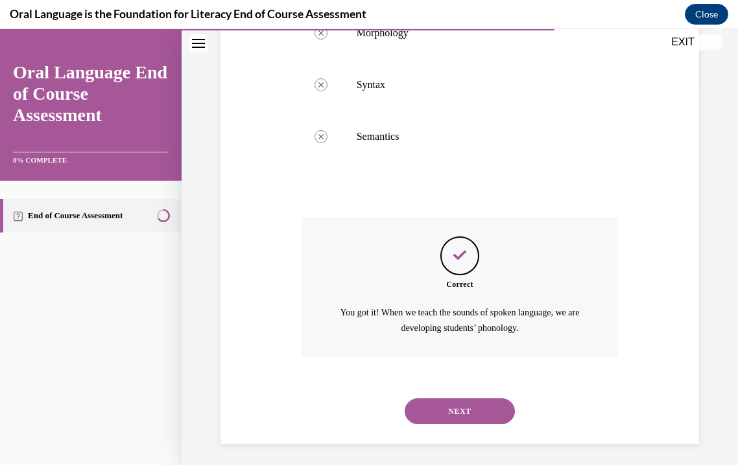
scroll to position [382, 0]
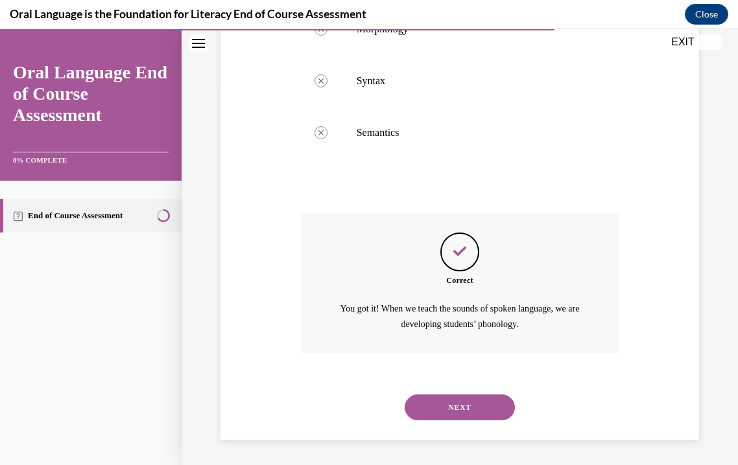
click at [454, 400] on button "NEXT" at bounding box center [459, 408] width 110 height 26
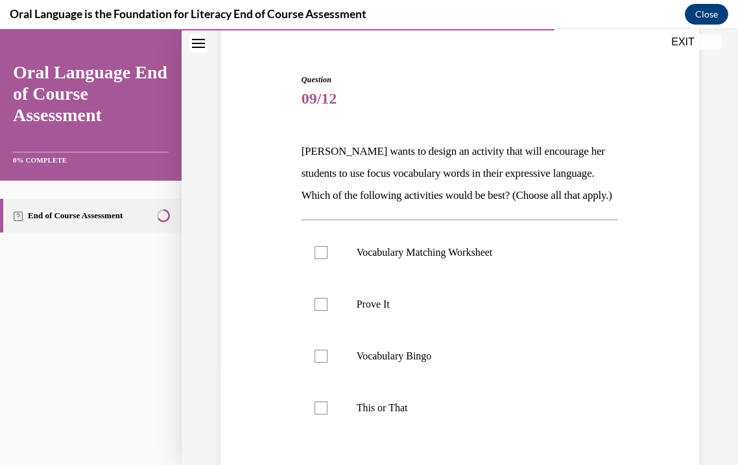
scroll to position [107, 0]
click at [422, 414] on p "This or That" at bounding box center [470, 407] width 229 height 13
click at [327, 414] on input "This or That" at bounding box center [320, 407] width 13 height 13
checkbox input "true"
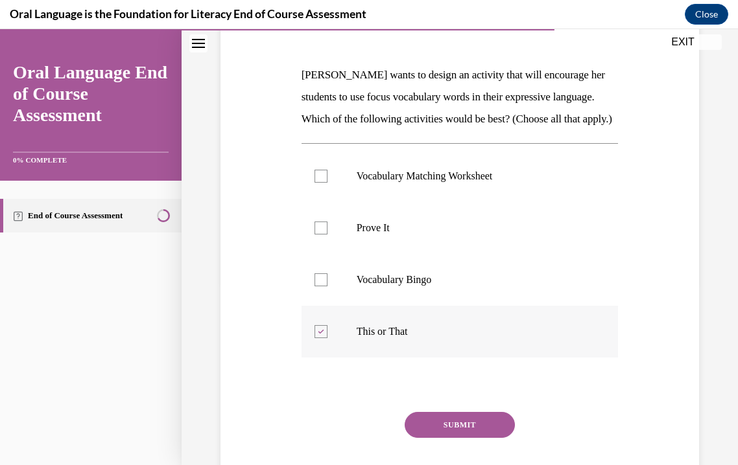
scroll to position [187, 0]
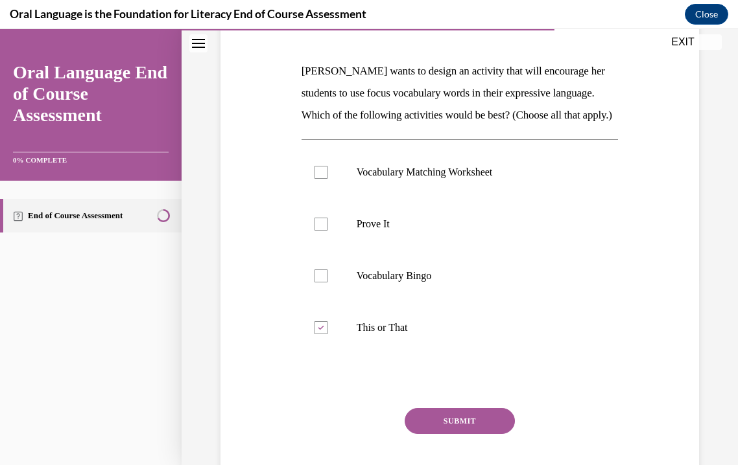
click at [445, 434] on button "SUBMIT" at bounding box center [459, 421] width 110 height 26
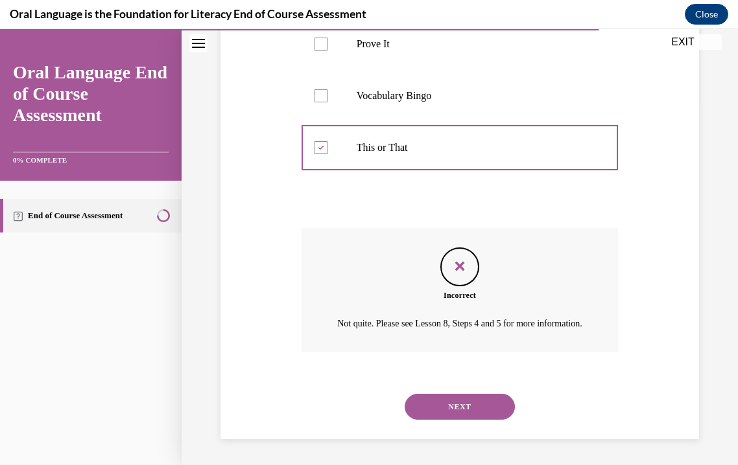
scroll to position [404, 0]
click at [449, 411] on button "NEXT" at bounding box center [459, 407] width 110 height 26
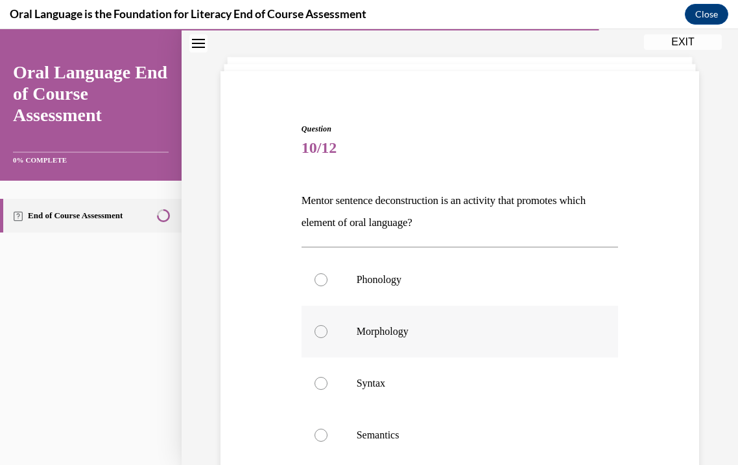
scroll to position [105, 0]
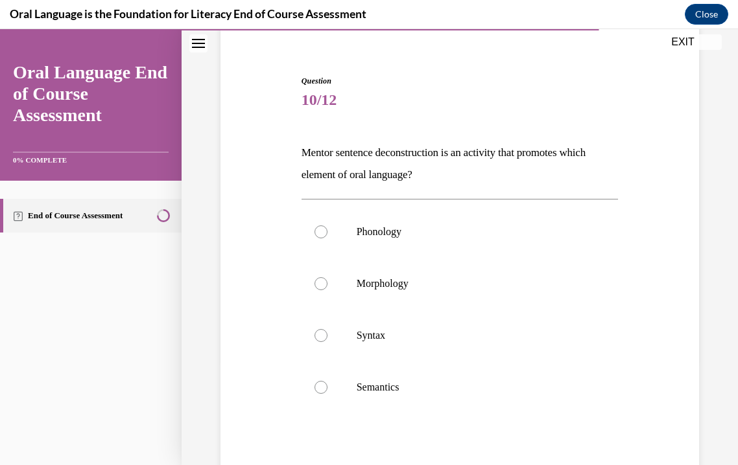
click at [429, 178] on p "Mentor sentence deconstruction is an activity that promotes which element of or…" at bounding box center [459, 164] width 317 height 44
click at [379, 331] on p "Syntax" at bounding box center [470, 335] width 229 height 13
click at [327, 331] on input "Syntax" at bounding box center [320, 335] width 13 height 13
radio input "true"
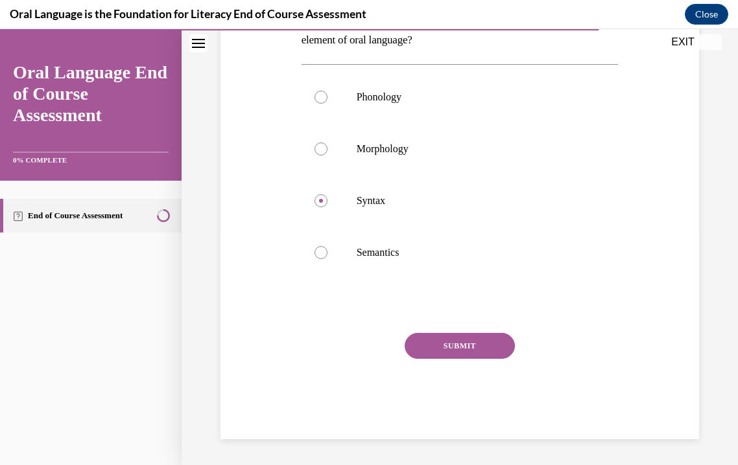
click at [443, 356] on button "SUBMIT" at bounding box center [459, 346] width 110 height 26
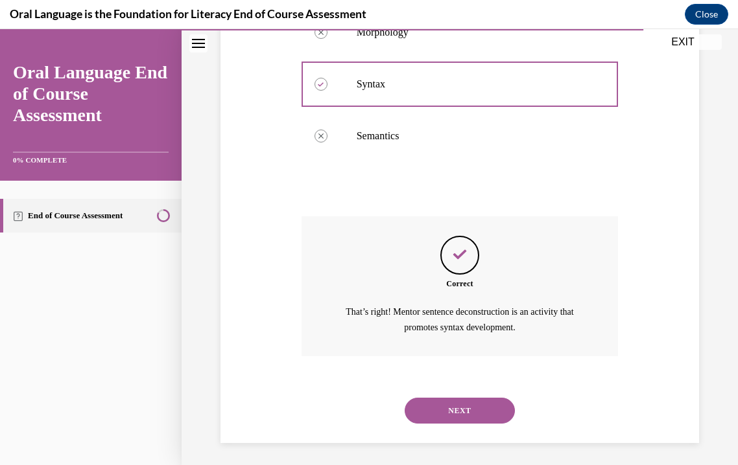
scroll to position [360, 0]
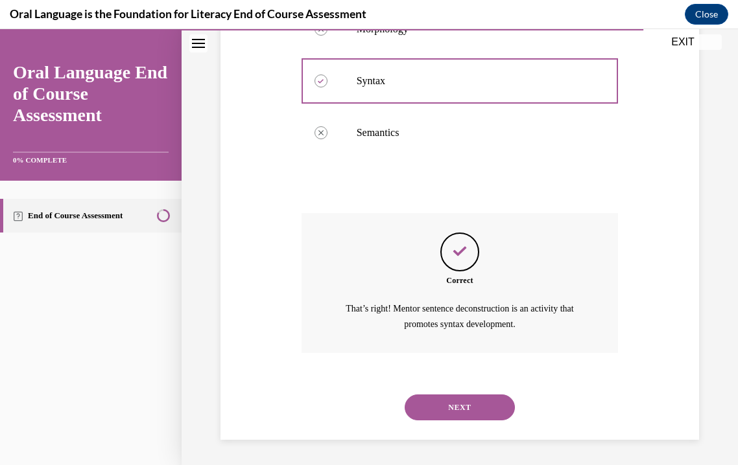
click at [450, 412] on button "NEXT" at bounding box center [459, 408] width 110 height 26
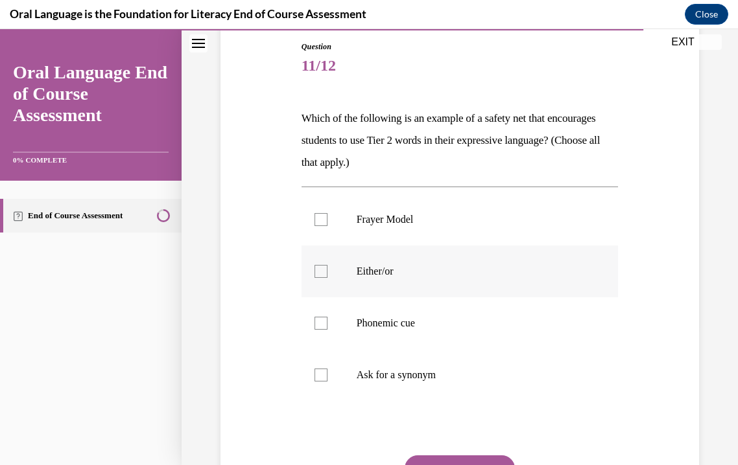
scroll to position [141, 0]
click at [391, 330] on label "Phonemic cue" at bounding box center [459, 322] width 317 height 52
click at [327, 329] on input "Phonemic cue" at bounding box center [320, 322] width 13 height 13
checkbox input "true"
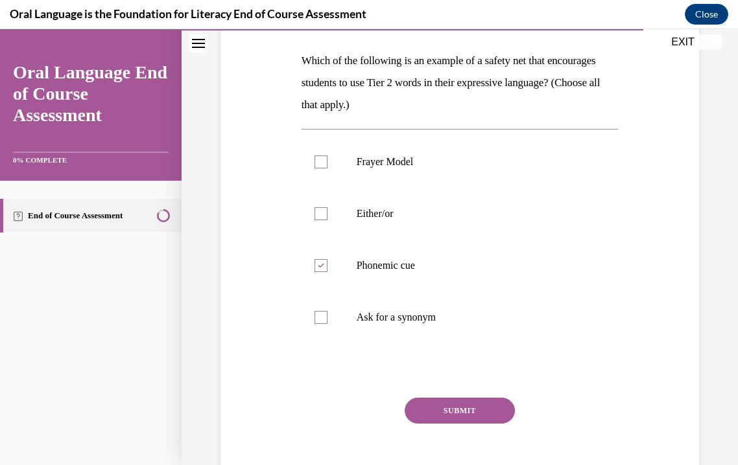
click at [450, 411] on button "SUBMIT" at bounding box center [459, 411] width 110 height 26
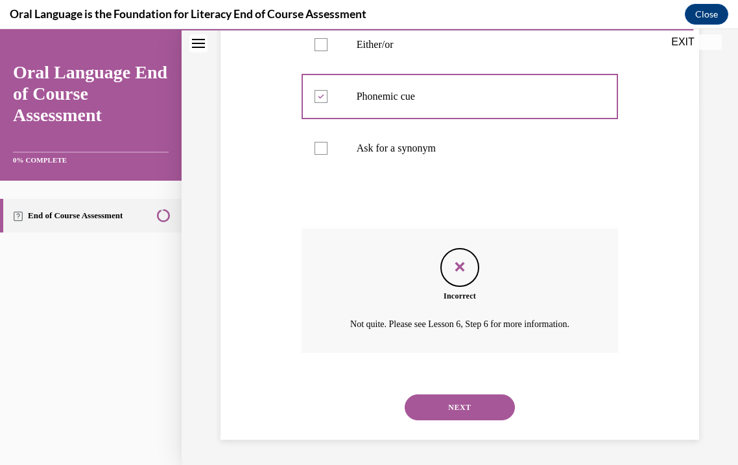
scroll to position [367, 0]
click at [450, 411] on button "NEXT" at bounding box center [459, 407] width 110 height 26
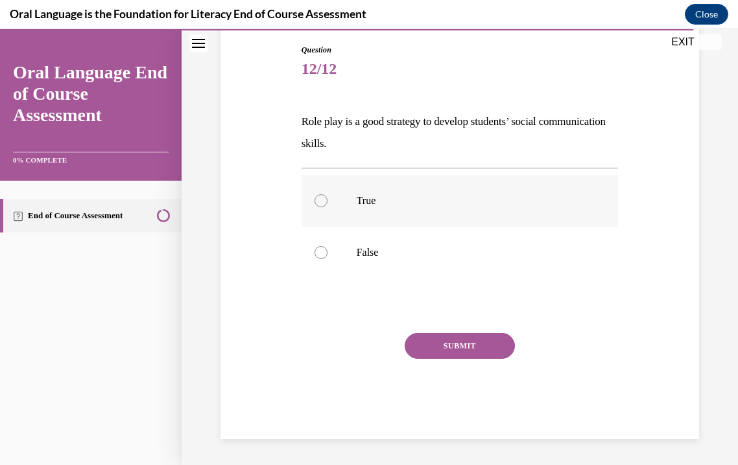
click at [356, 204] on p "True" at bounding box center [470, 200] width 229 height 13
click at [327, 204] on input "True" at bounding box center [320, 200] width 13 height 13
radio input "true"
click at [452, 349] on button "SUBMIT" at bounding box center [459, 346] width 110 height 26
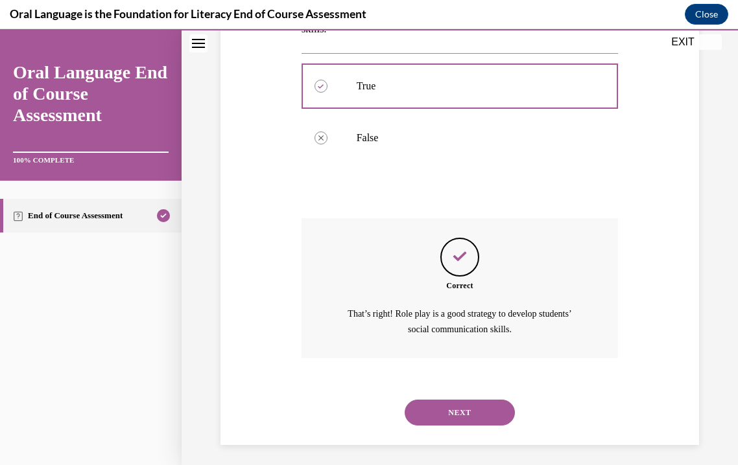
scroll to position [256, 0]
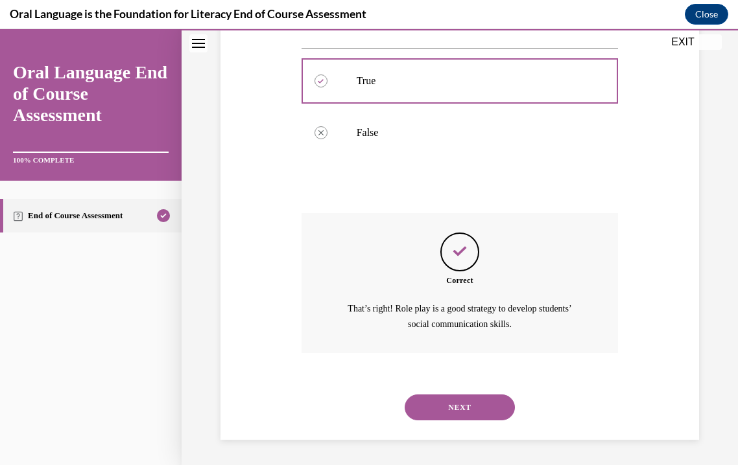
click at [493, 409] on button "NEXT" at bounding box center [459, 408] width 110 height 26
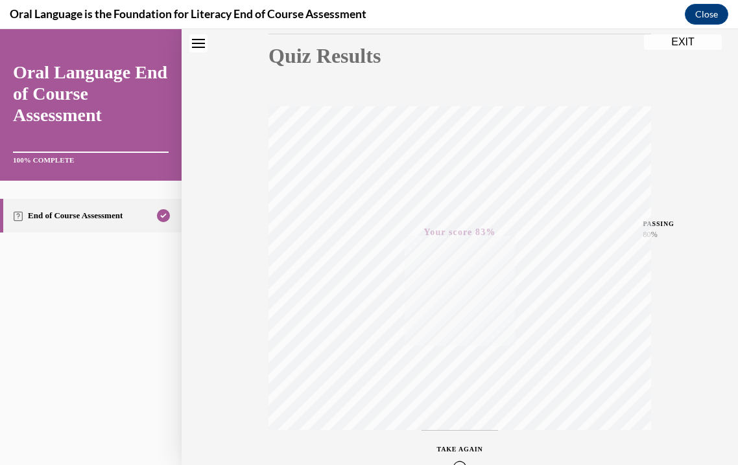
scroll to position [0, 0]
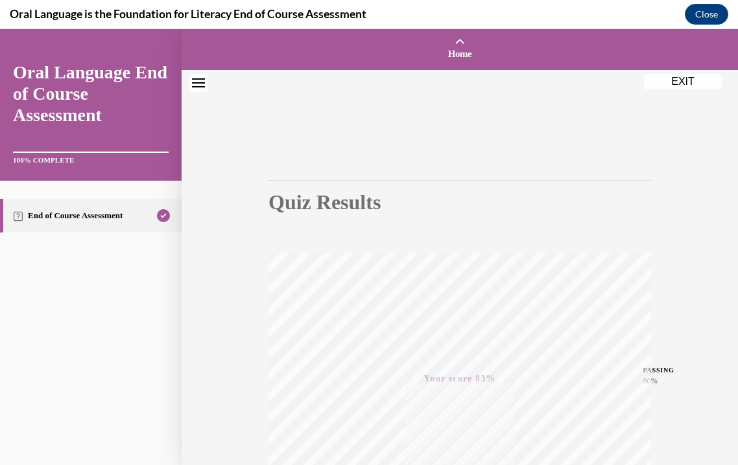
click at [679, 84] on button "EXIT" at bounding box center [683, 82] width 78 height 16
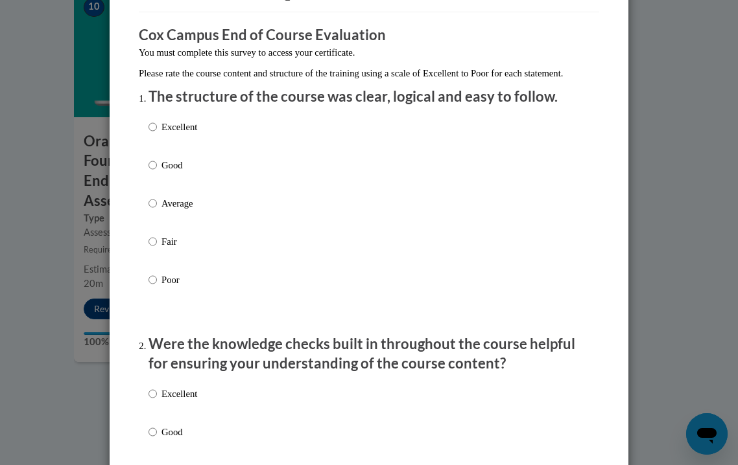
scroll to position [97, 0]
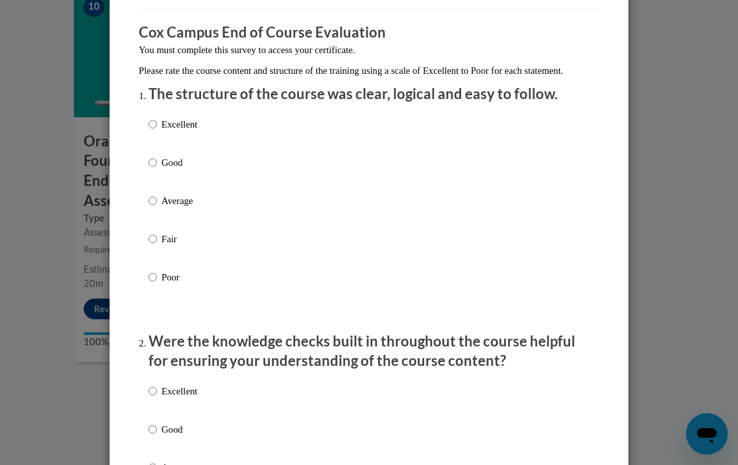
click at [173, 170] on p "Good" at bounding box center [179, 163] width 36 height 14
click at [157, 170] on input "Good" at bounding box center [152, 163] width 8 height 14
radio input "true"
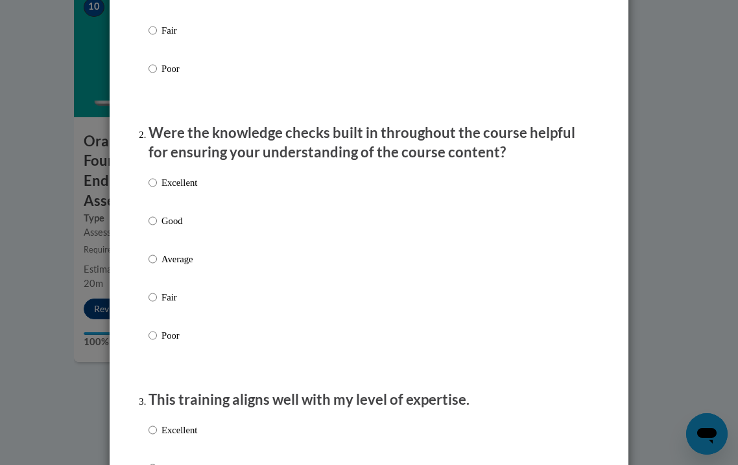
scroll to position [0, 0]
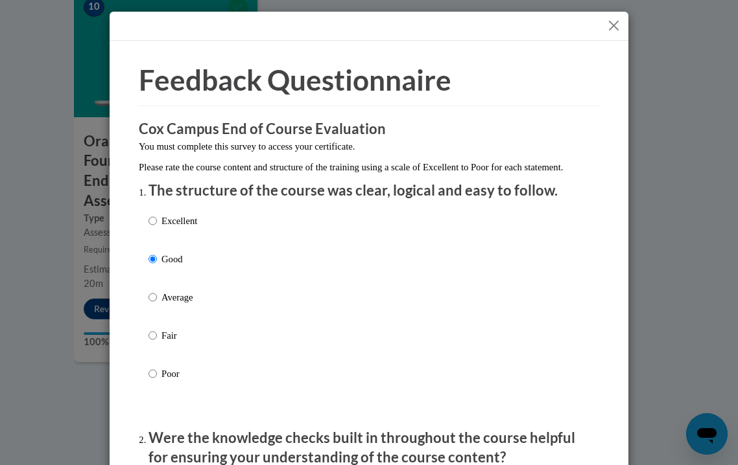
click at [614, 27] on button "Close" at bounding box center [613, 26] width 16 height 16
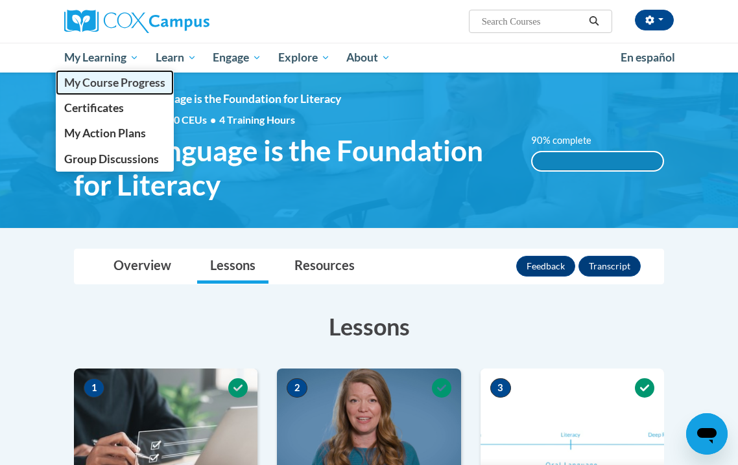
click at [106, 86] on span "My Course Progress" at bounding box center [114, 83] width 101 height 14
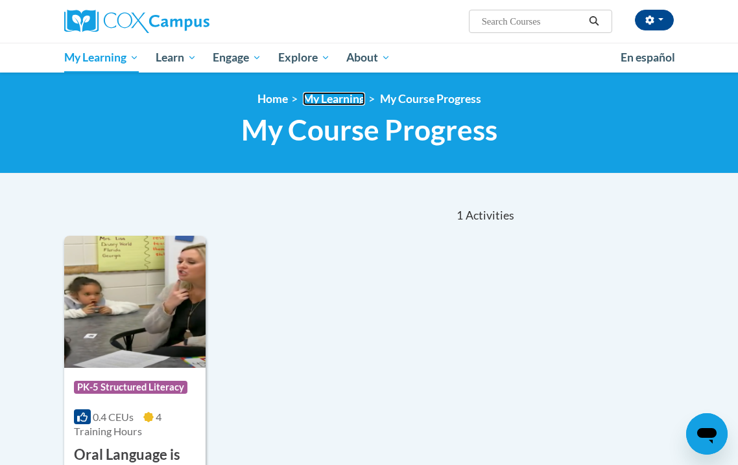
click at [328, 104] on link "My Learning" at bounding box center [334, 99] width 62 height 14
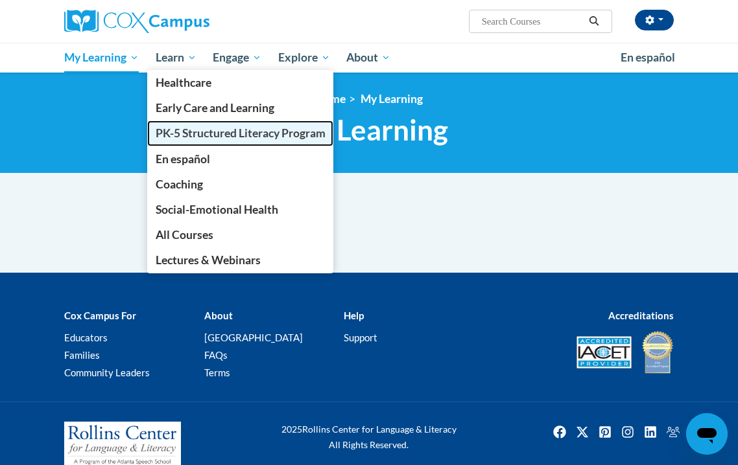
click at [204, 130] on span "PK-5 Structured Literacy Program" at bounding box center [241, 133] width 170 height 14
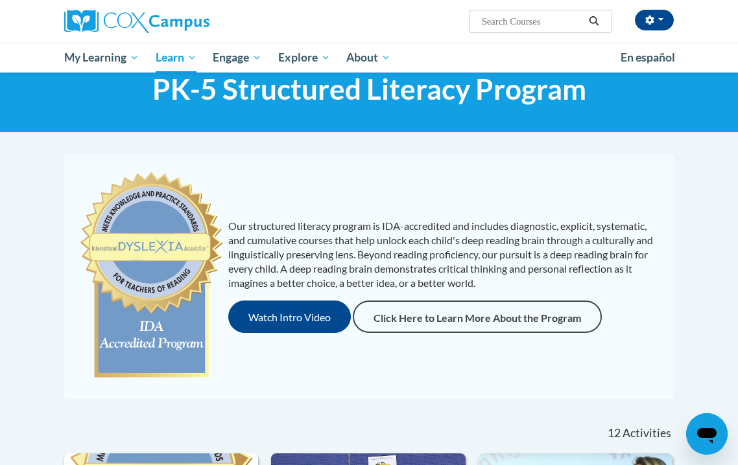
scroll to position [3, 0]
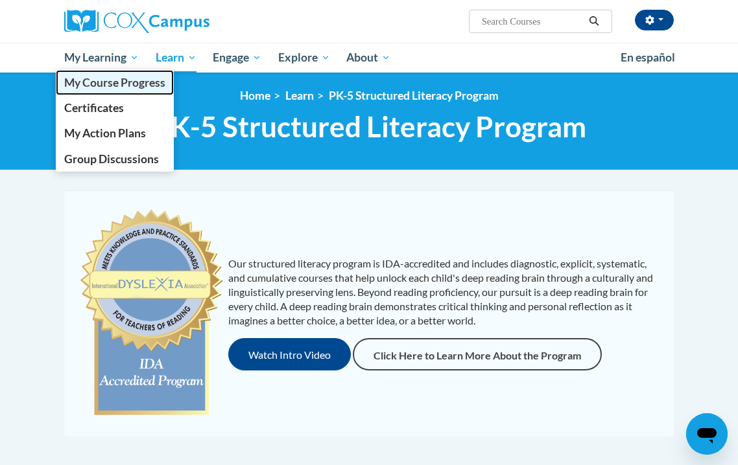
click at [128, 93] on link "My Course Progress" at bounding box center [115, 82] width 118 height 25
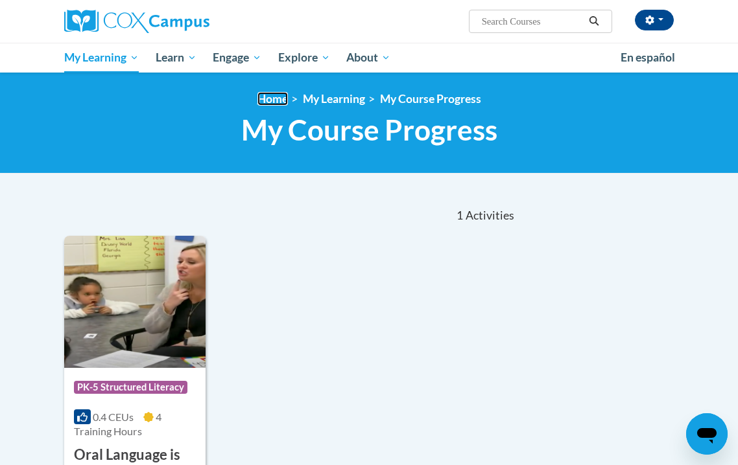
click at [265, 97] on link "Home" at bounding box center [272, 99] width 30 height 14
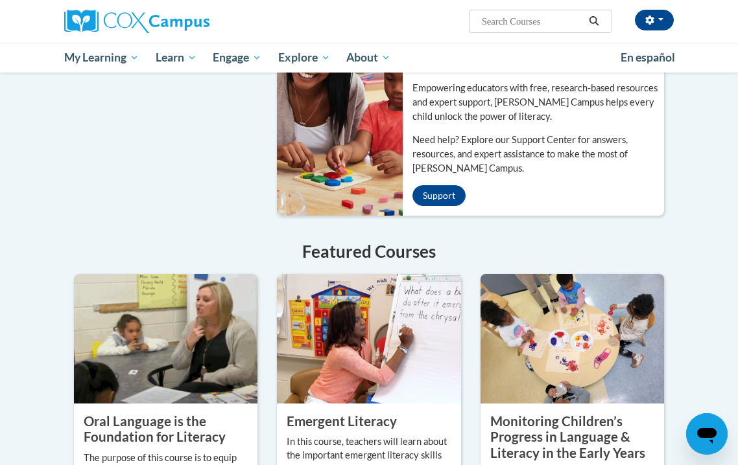
scroll to position [999, 0]
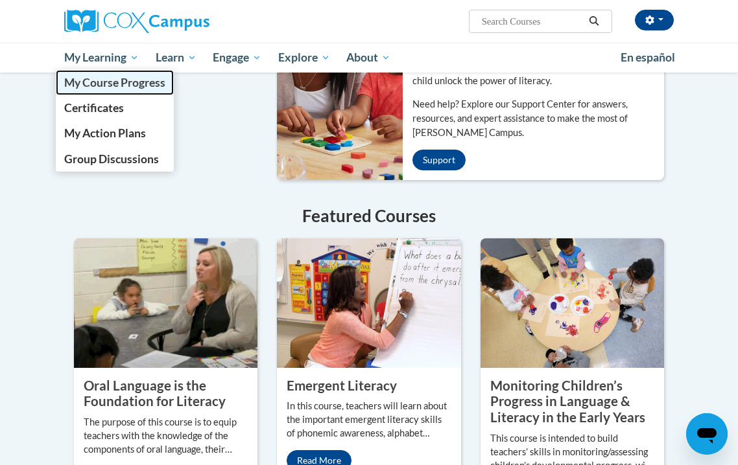
click at [119, 84] on span "My Course Progress" at bounding box center [114, 83] width 101 height 14
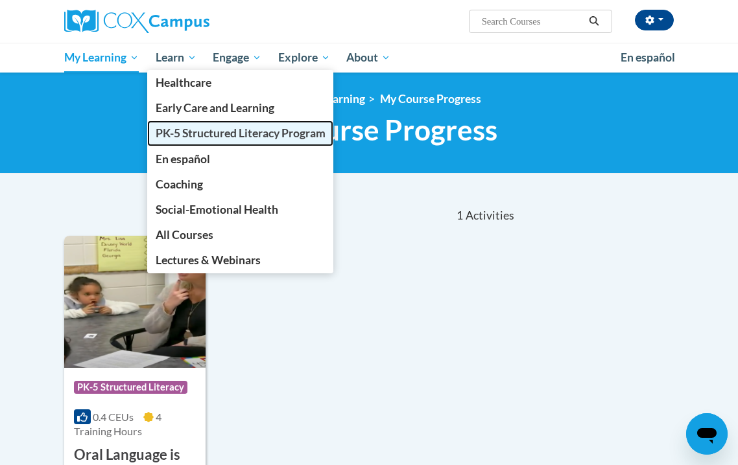
click at [202, 133] on span "PK-5 Structured Literacy Program" at bounding box center [241, 133] width 170 height 14
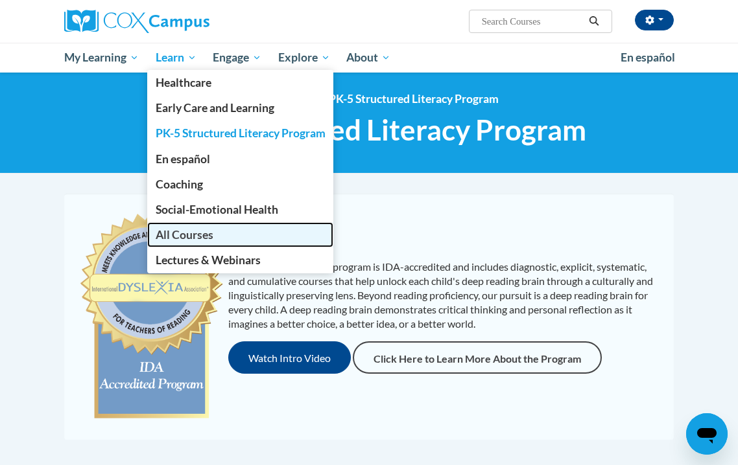
click at [196, 242] on link "All Courses" at bounding box center [240, 234] width 187 height 25
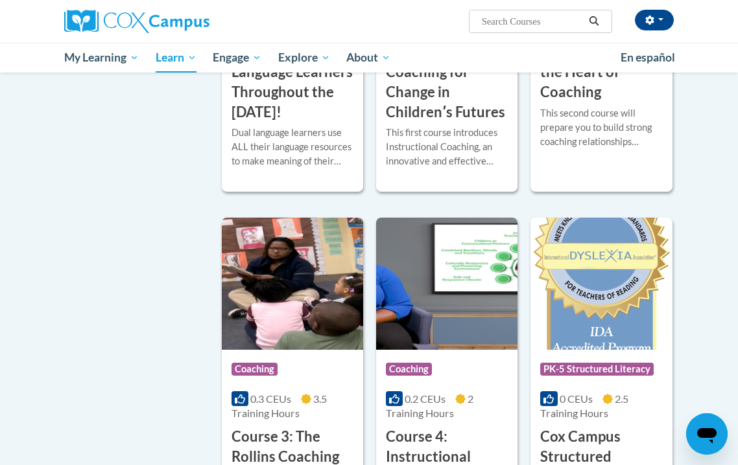
scroll to position [846, 0]
